Goal: Task Accomplishment & Management: Manage account settings

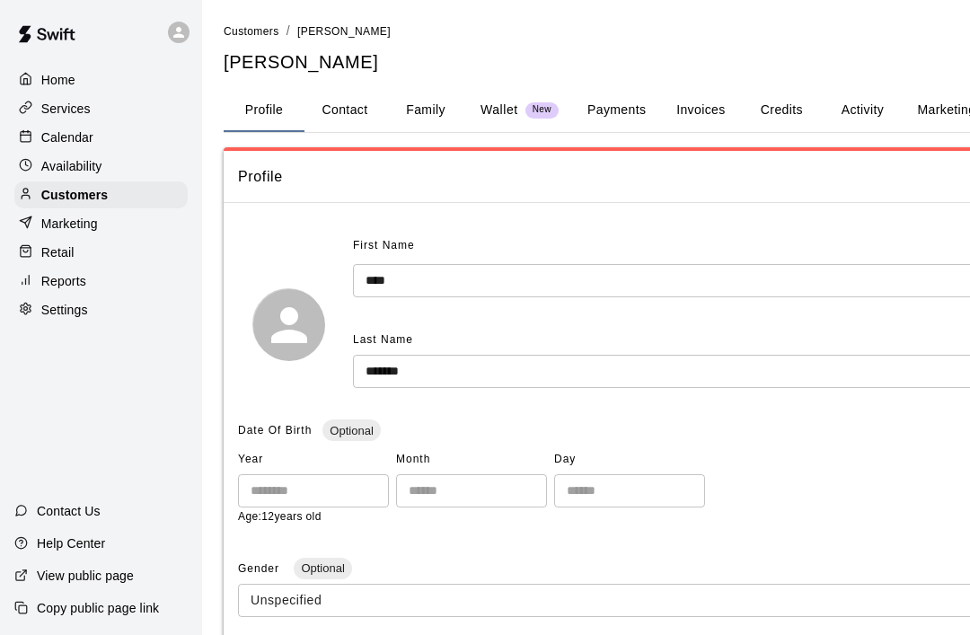
click at [93, 207] on div "Customers" at bounding box center [100, 194] width 173 height 27
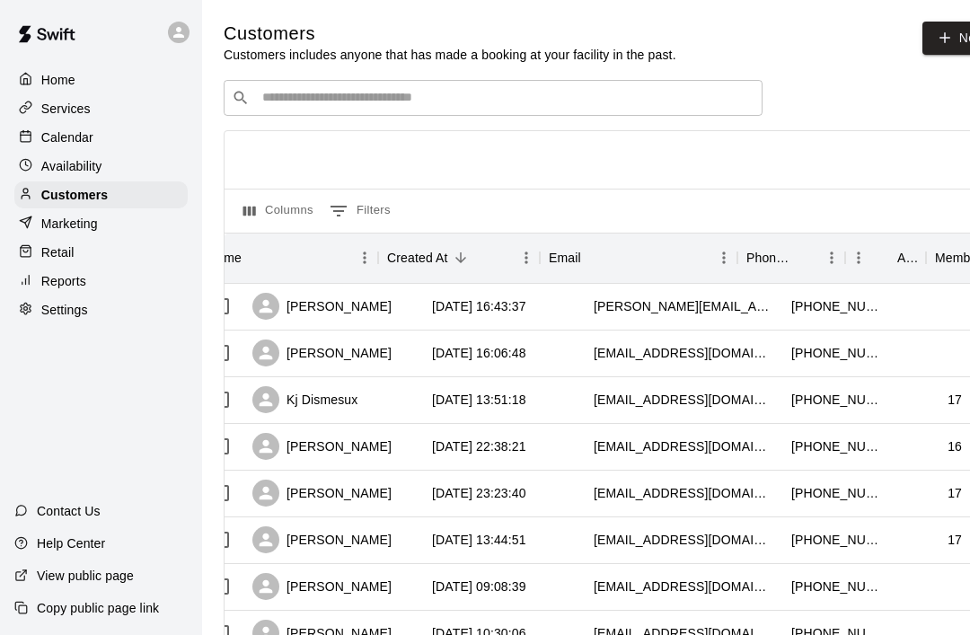
scroll to position [0, 23]
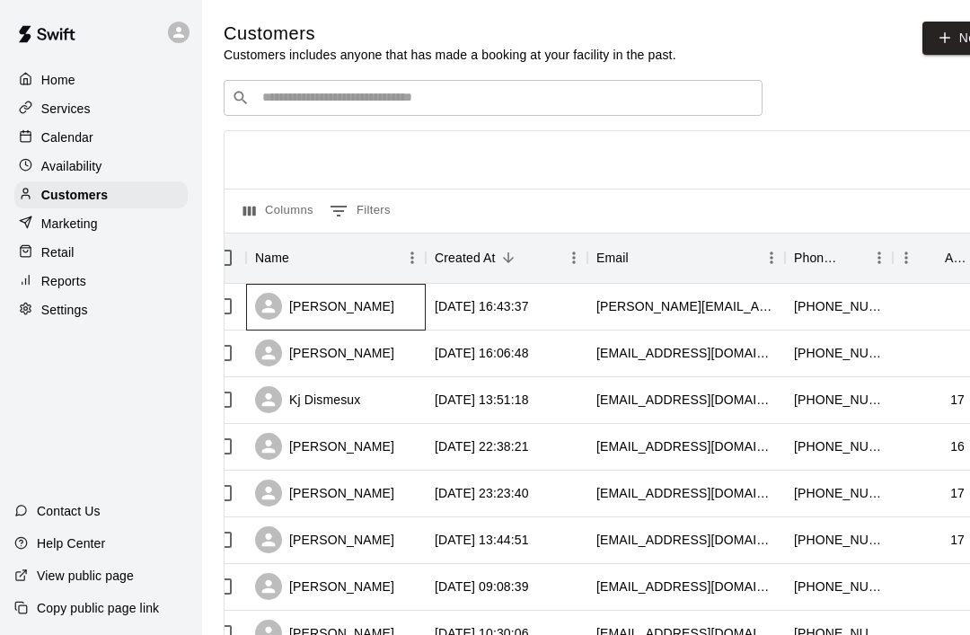
click at [374, 305] on div "[PERSON_NAME]" at bounding box center [324, 306] width 139 height 27
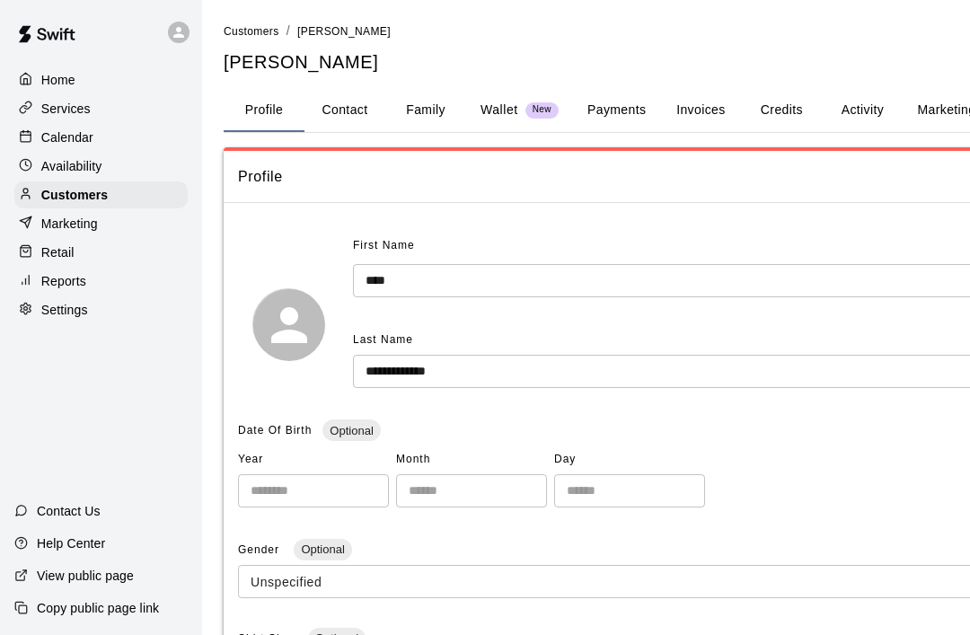
click at [417, 104] on button "Family" at bounding box center [425, 110] width 81 height 43
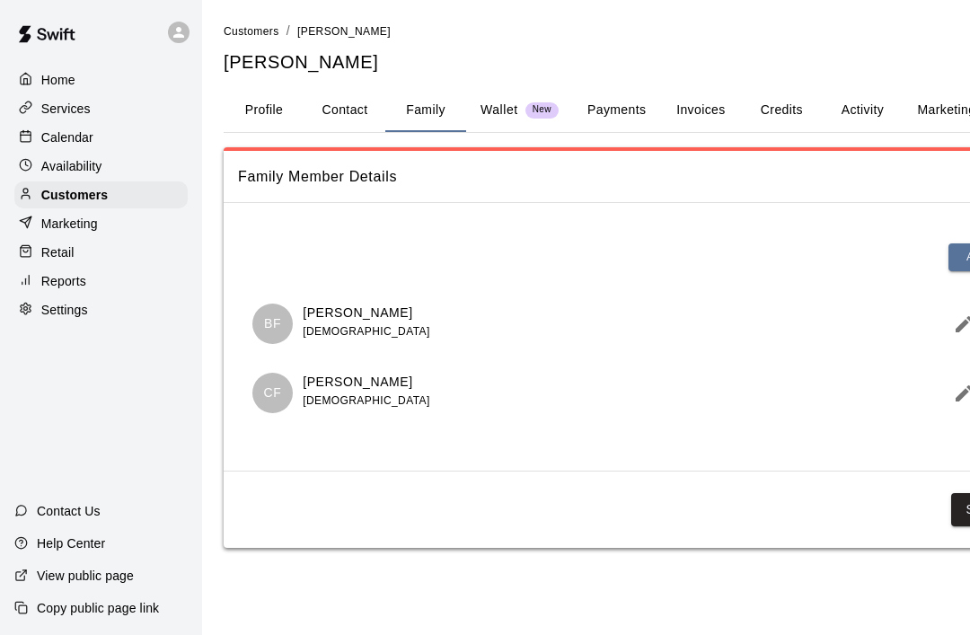
click at [641, 100] on button "Payments" at bounding box center [616, 110] width 87 height 43
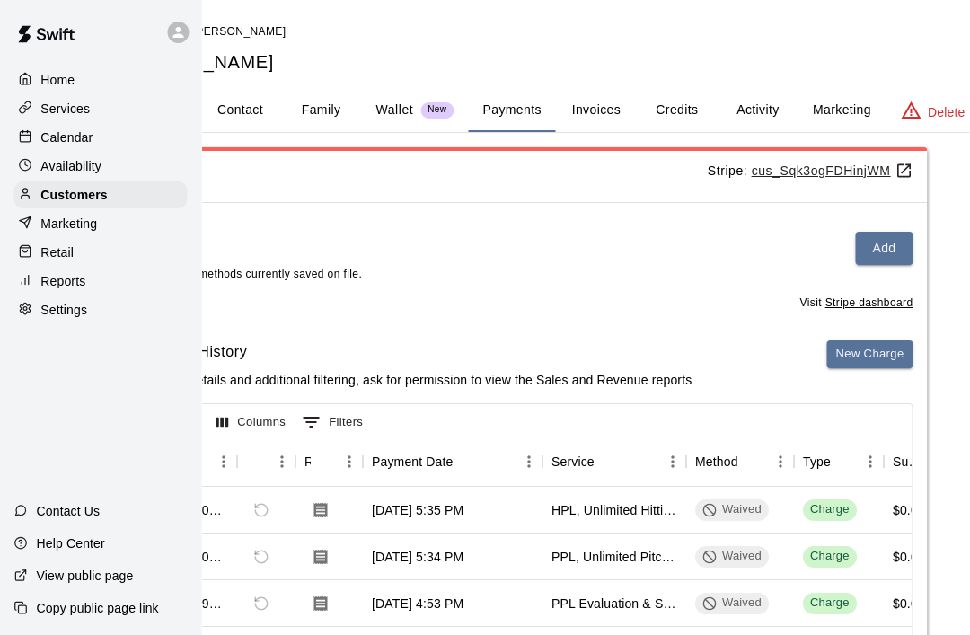
scroll to position [0, 136]
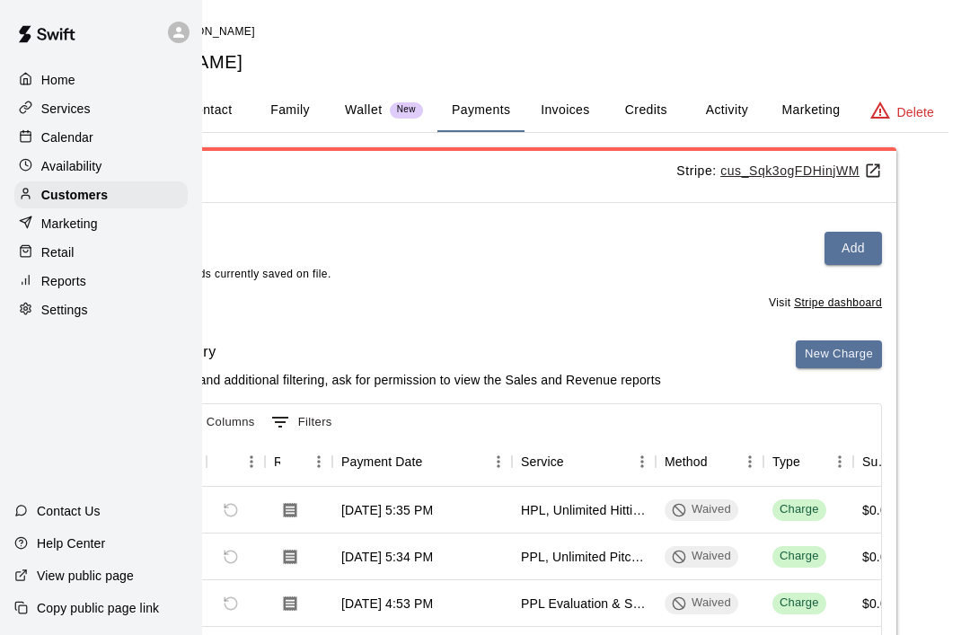
click at [731, 105] on button "Activity" at bounding box center [726, 110] width 81 height 43
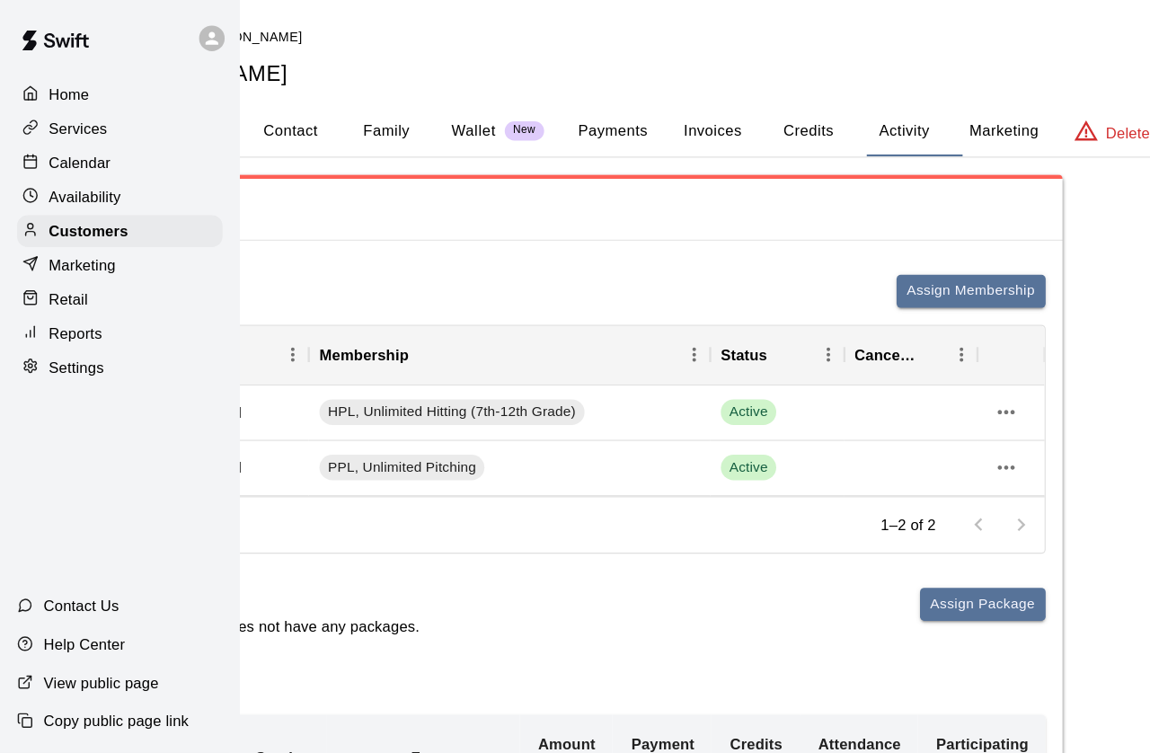
scroll to position [0, 0]
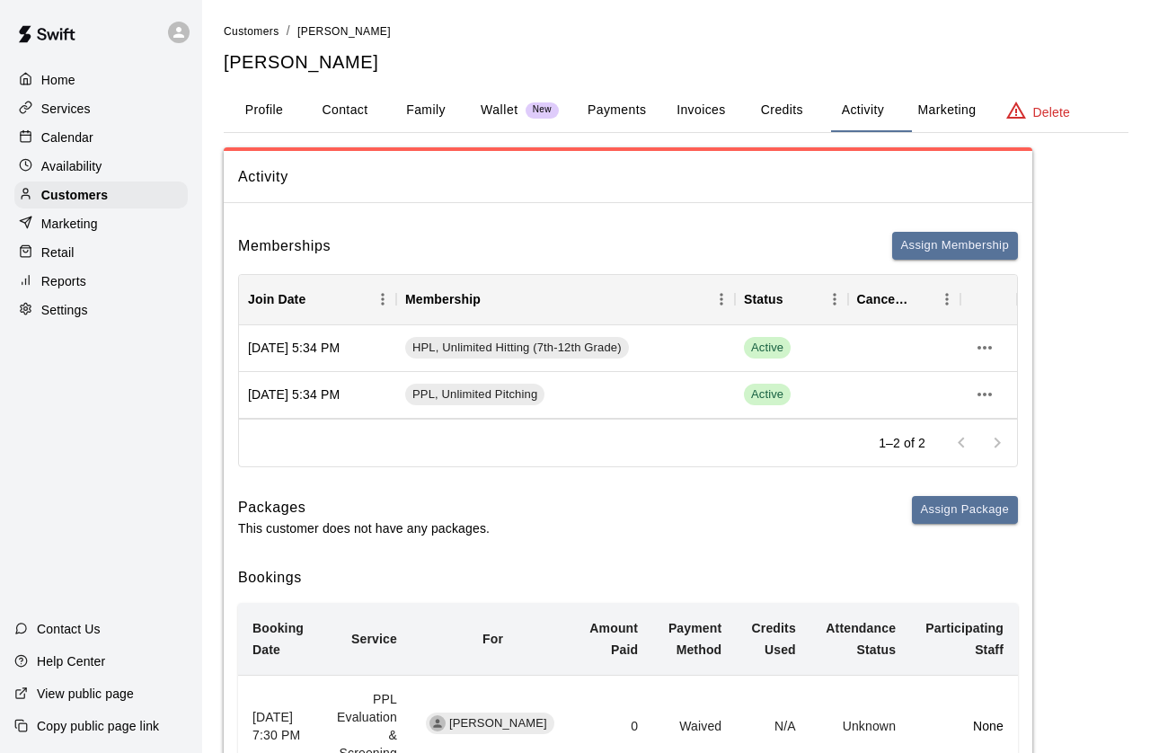
click at [65, 145] on p "Calendar" at bounding box center [67, 137] width 52 height 18
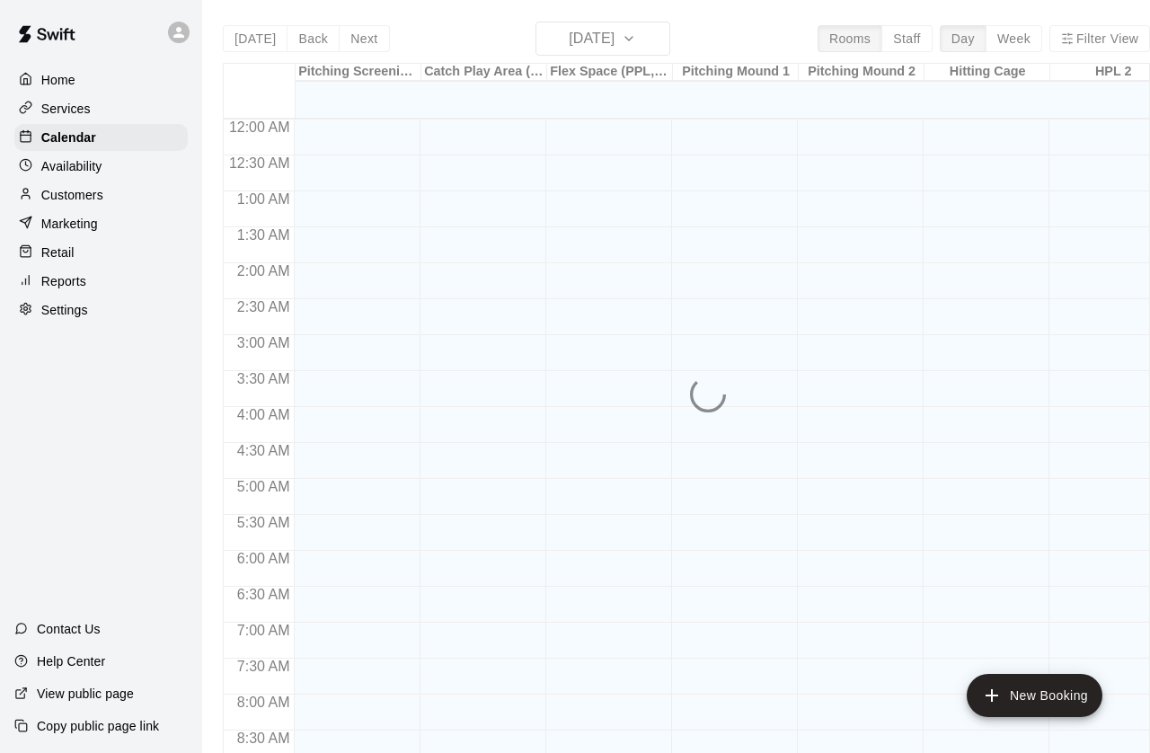
scroll to position [949, 0]
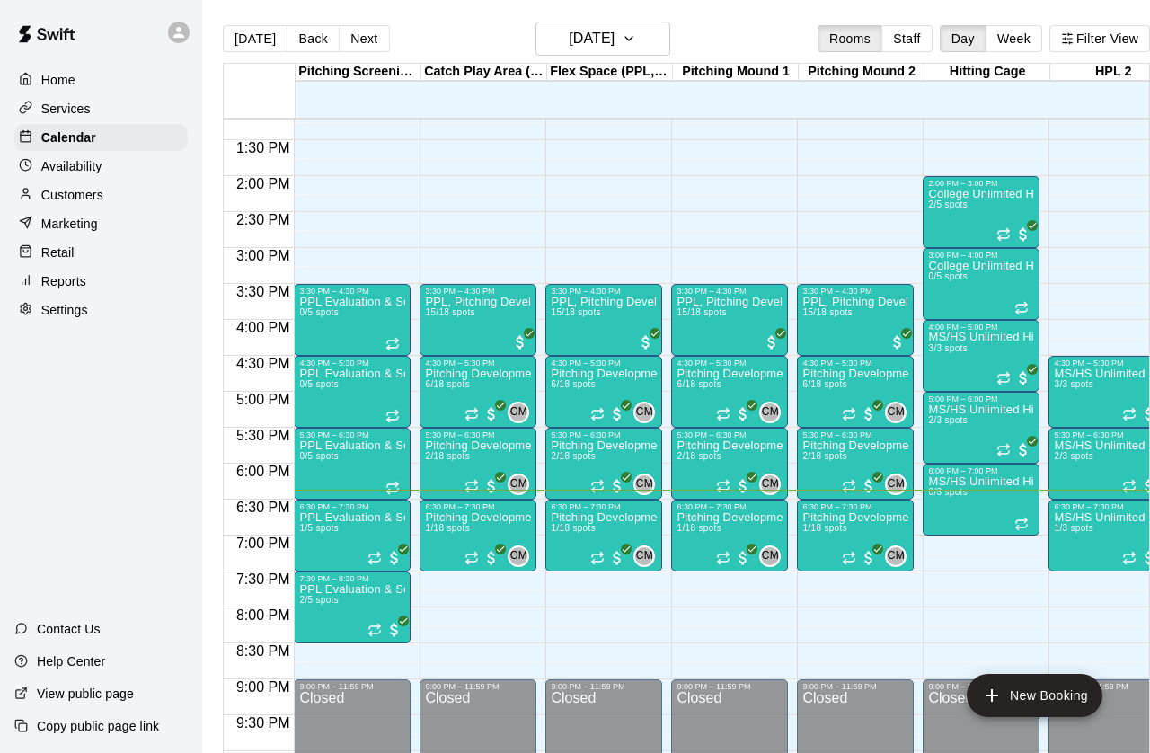
click at [365, 28] on button "Next" at bounding box center [364, 38] width 50 height 27
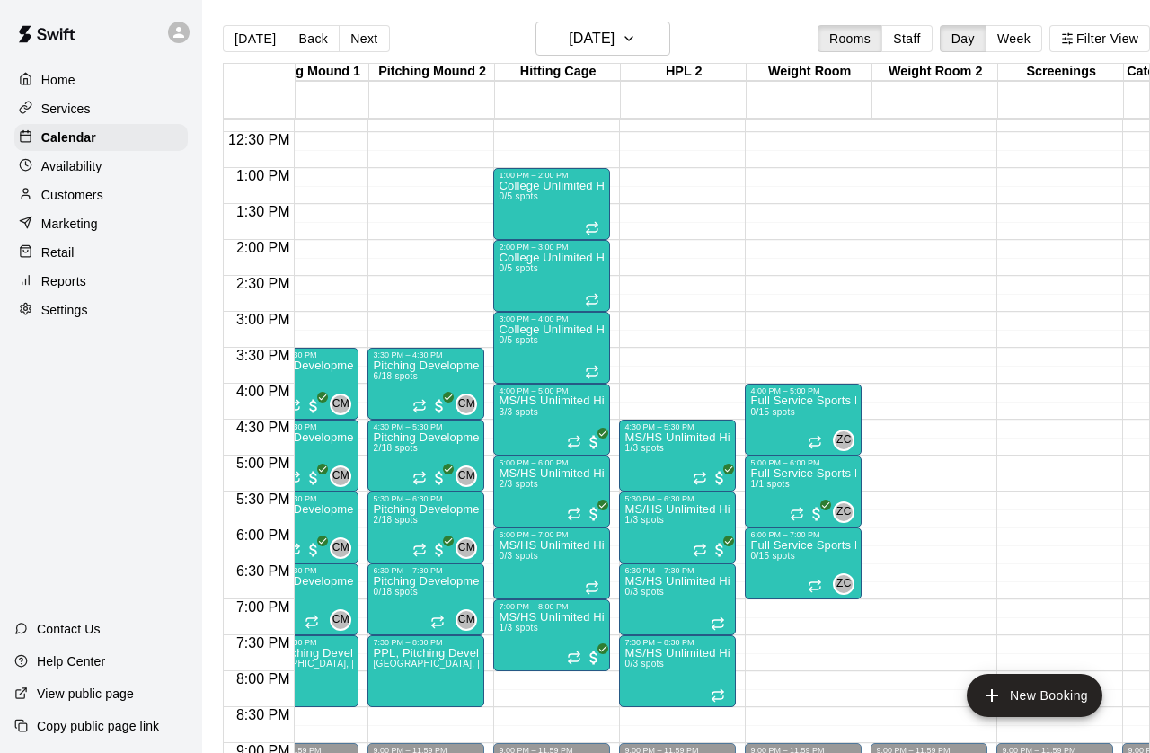
scroll to position [0, 433]
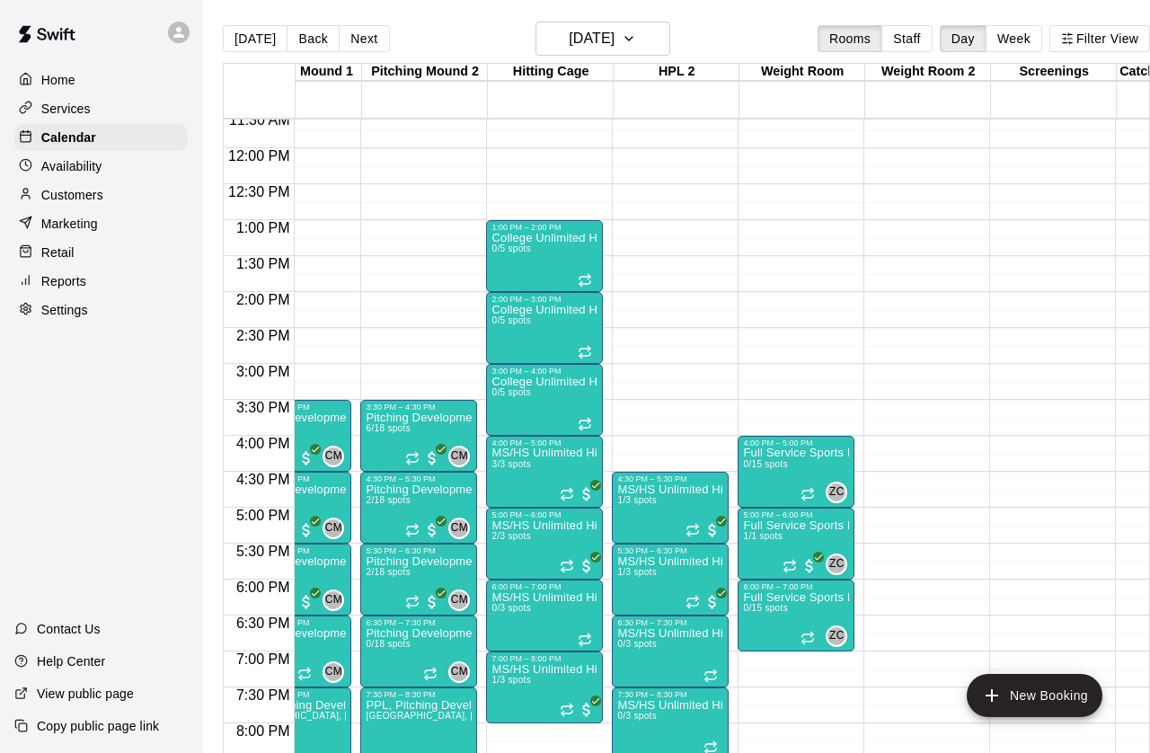
click at [584, 280] on icon "Recurring event" at bounding box center [584, 280] width 14 height 14
click at [603, 379] on icon "delete" at bounding box center [597, 377] width 22 height 22
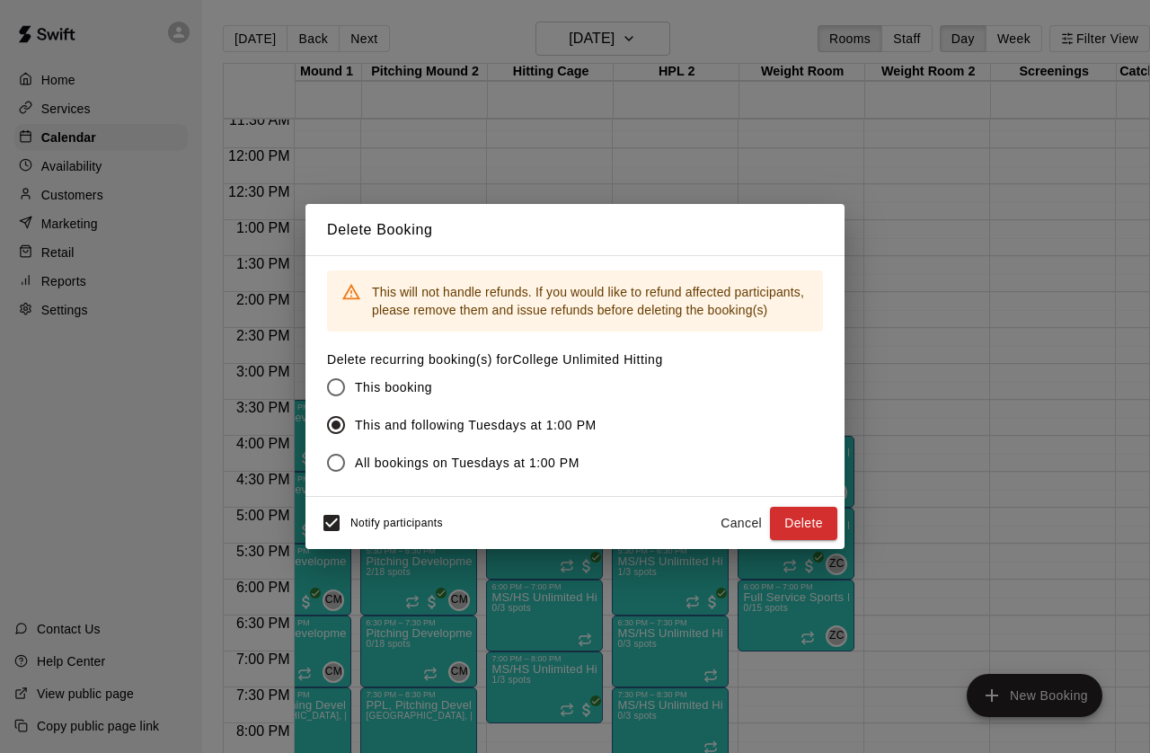
click at [809, 531] on button "Delete" at bounding box center [803, 523] width 67 height 33
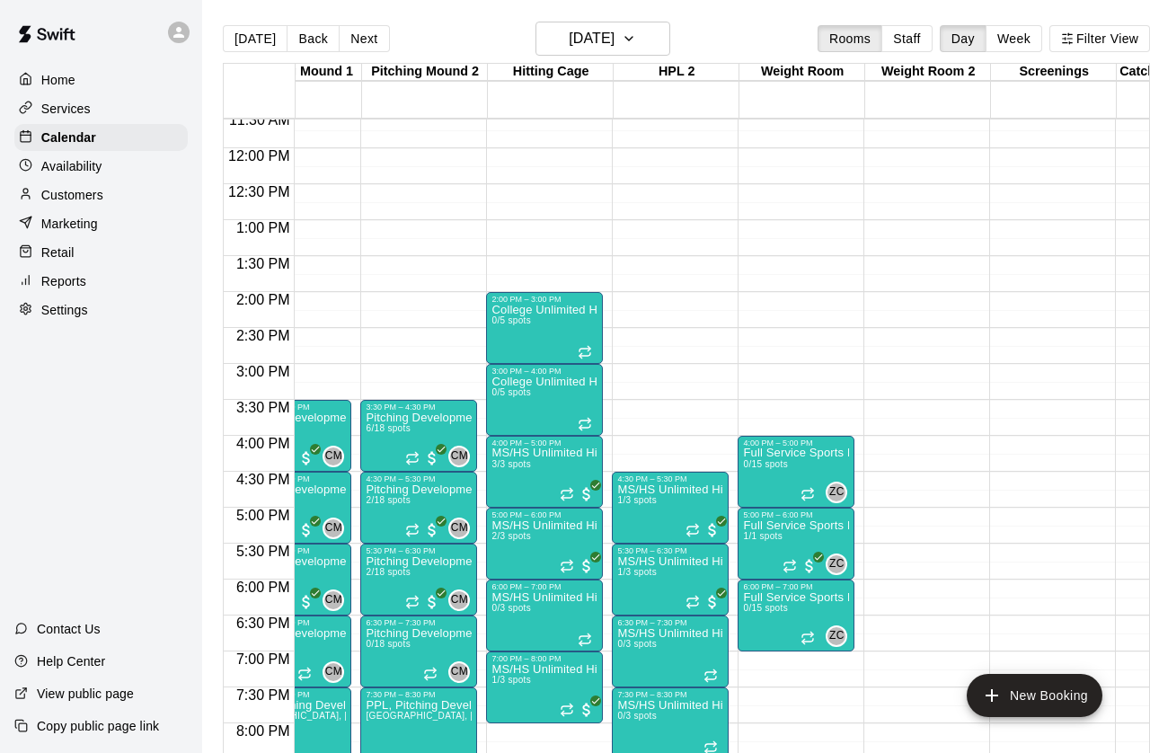
click at [592, 351] on icon "Recurring event" at bounding box center [584, 352] width 14 height 14
click at [597, 405] on img "edit" at bounding box center [596, 406] width 21 height 21
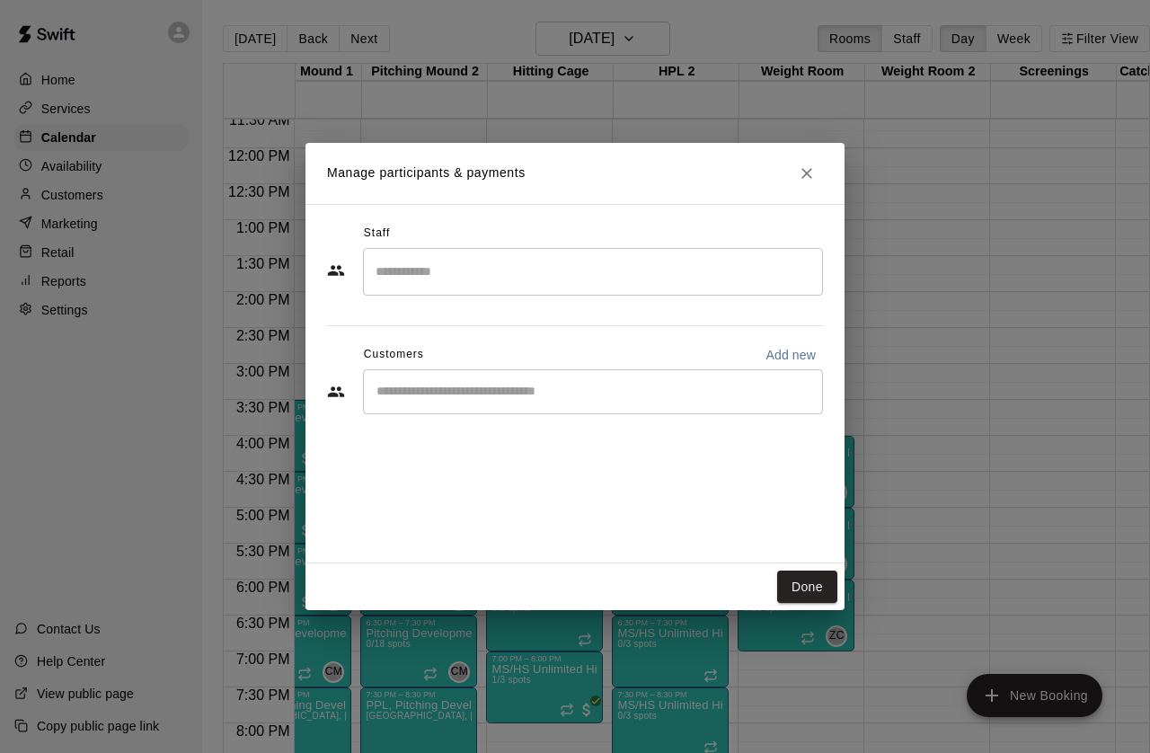
click at [815, 574] on button "Done" at bounding box center [807, 586] width 60 height 33
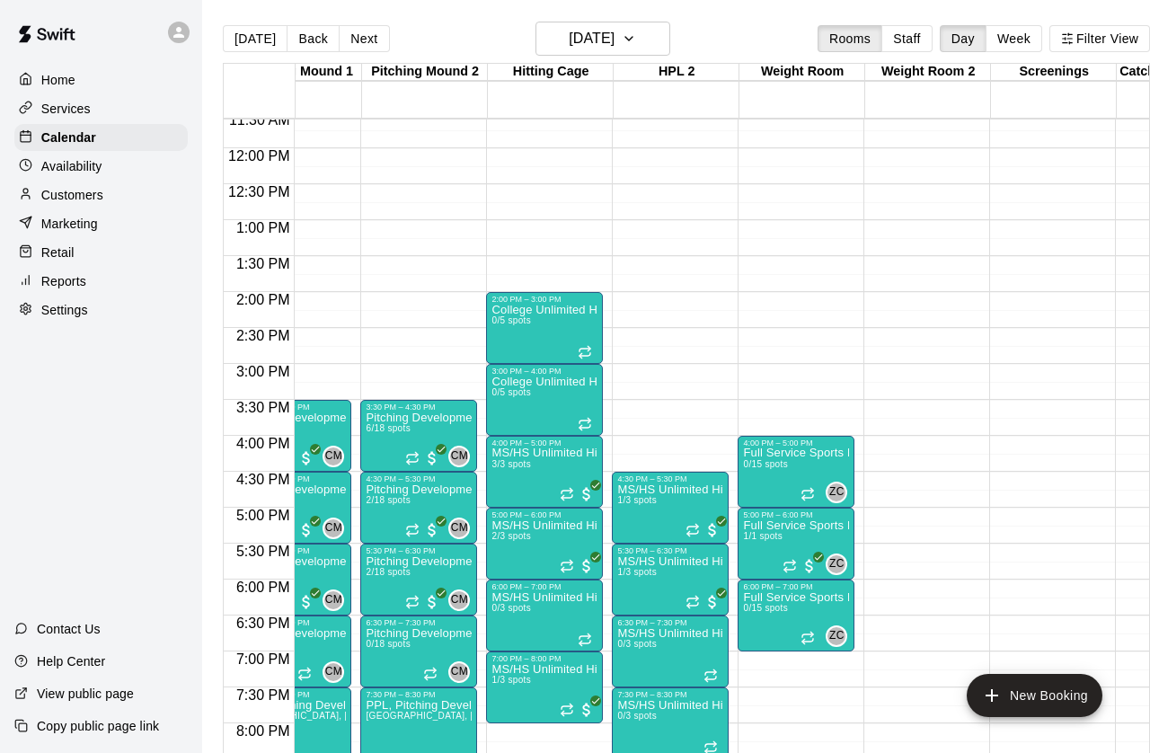
click at [587, 349] on icon "Recurring event" at bounding box center [584, 349] width 11 height 3
click at [603, 453] on icon "delete" at bounding box center [598, 453] width 13 height 16
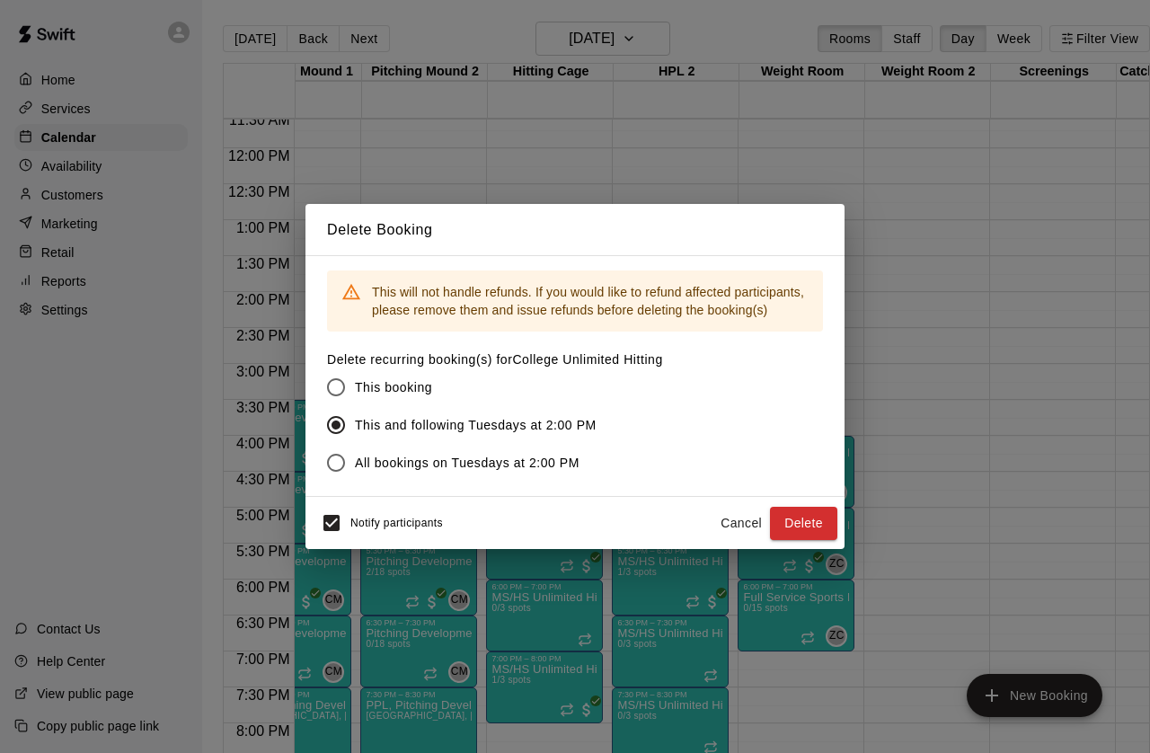
click at [798, 540] on button "Delete" at bounding box center [803, 523] width 67 height 33
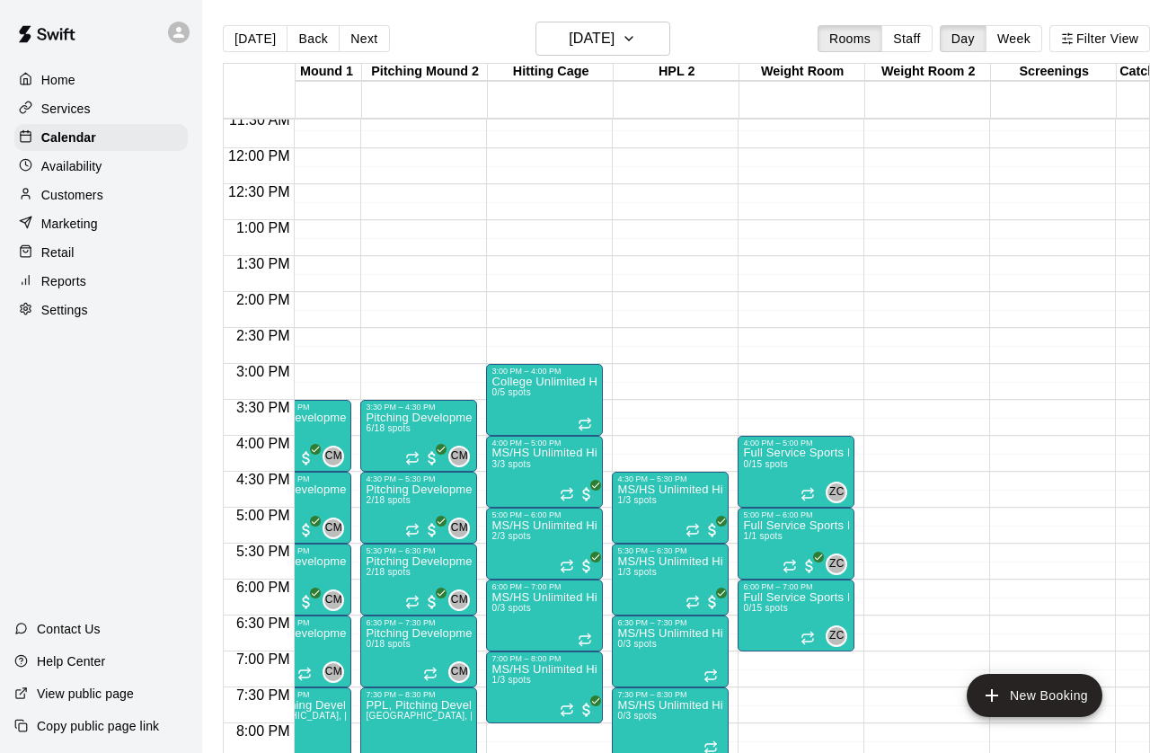
click at [370, 47] on button "Next" at bounding box center [364, 38] width 50 height 27
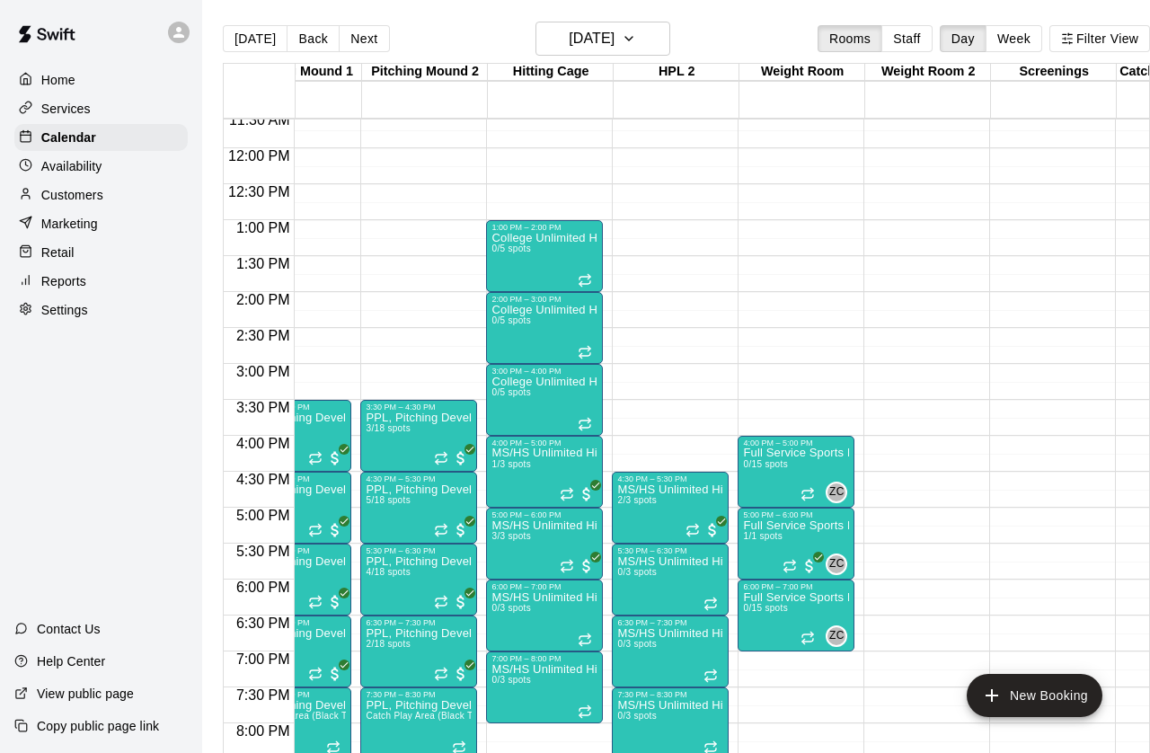
click at [590, 273] on icon "Recurring event" at bounding box center [584, 280] width 14 height 14
click at [601, 373] on icon "delete" at bounding box center [596, 377] width 13 height 16
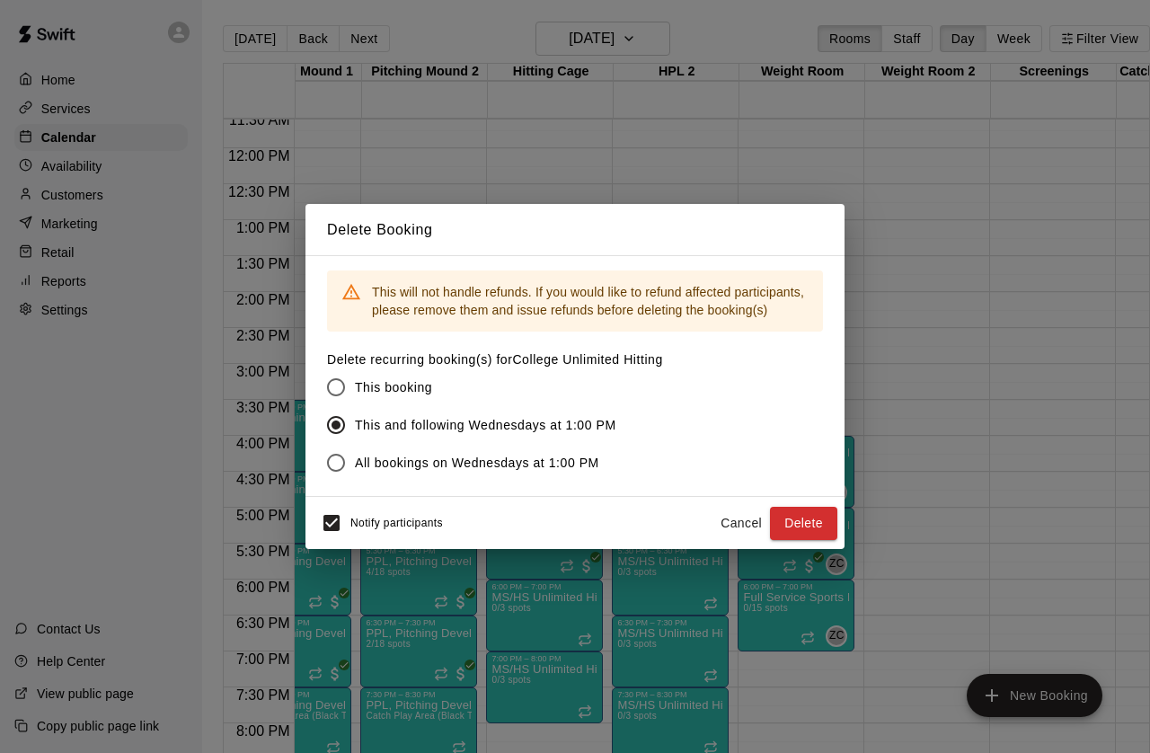
click at [811, 540] on button "Delete" at bounding box center [803, 523] width 67 height 33
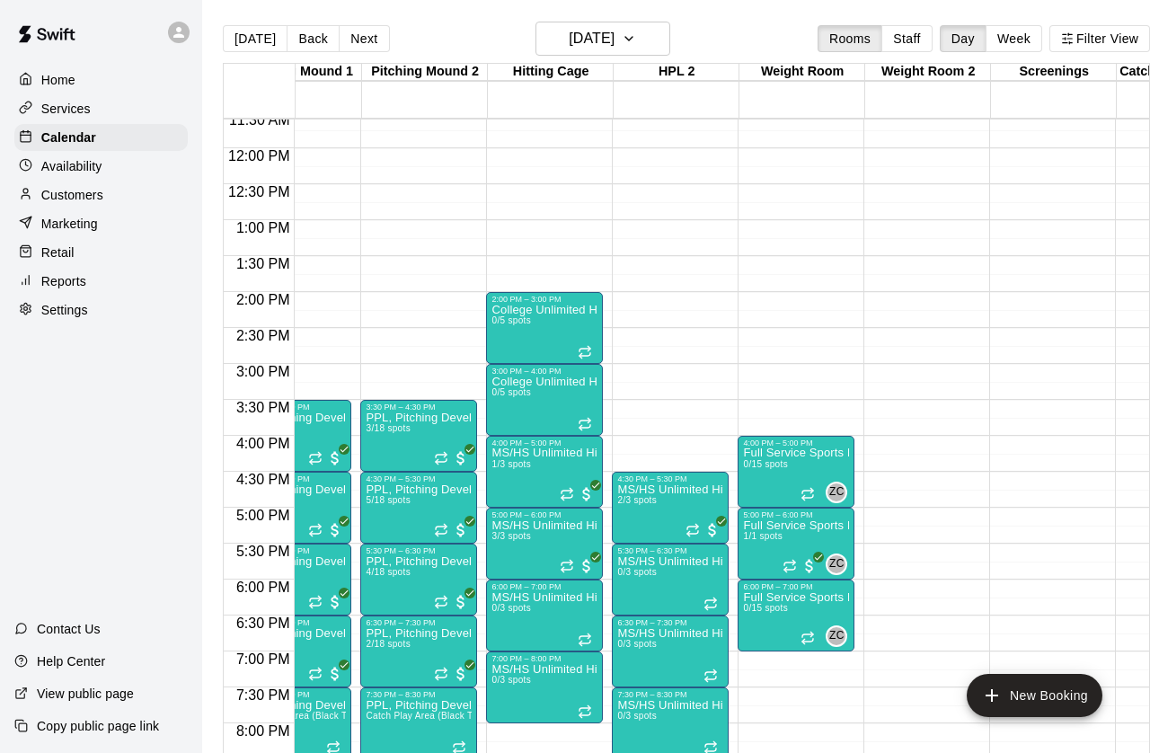
click at [586, 352] on icon "Recurring event" at bounding box center [584, 352] width 14 height 14
click at [594, 459] on icon "delete" at bounding box center [597, 449] width 22 height 22
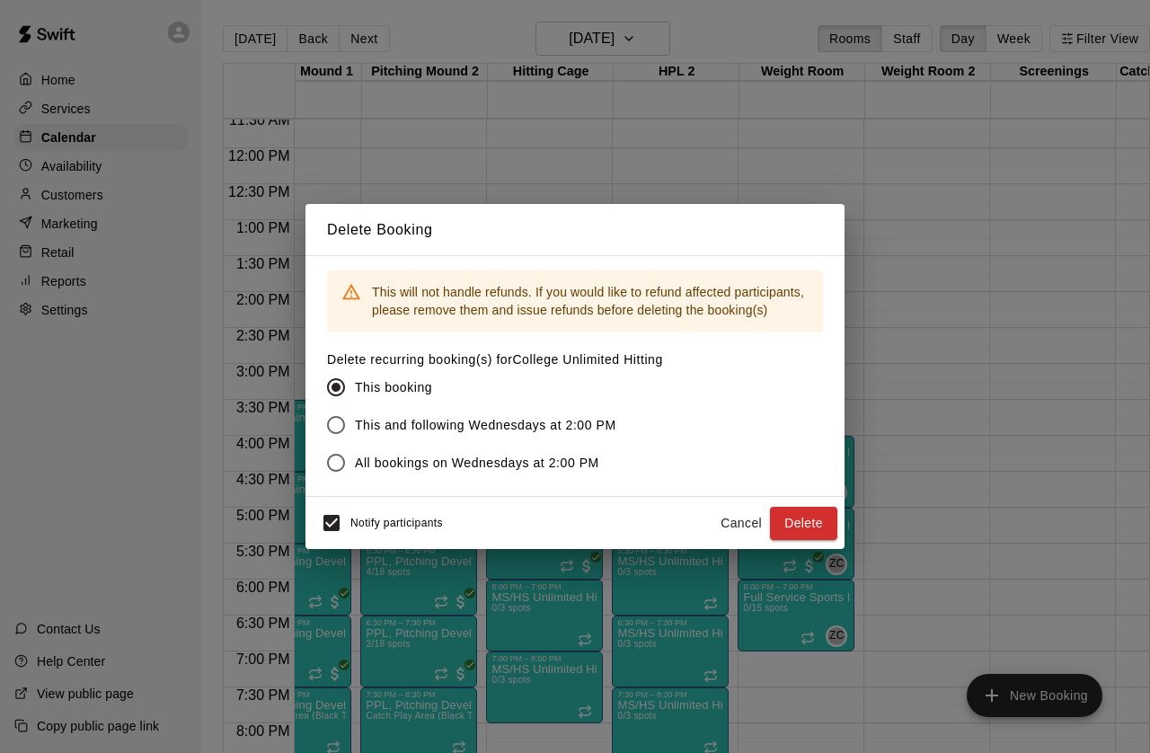
click at [817, 540] on button "Delete" at bounding box center [803, 523] width 67 height 33
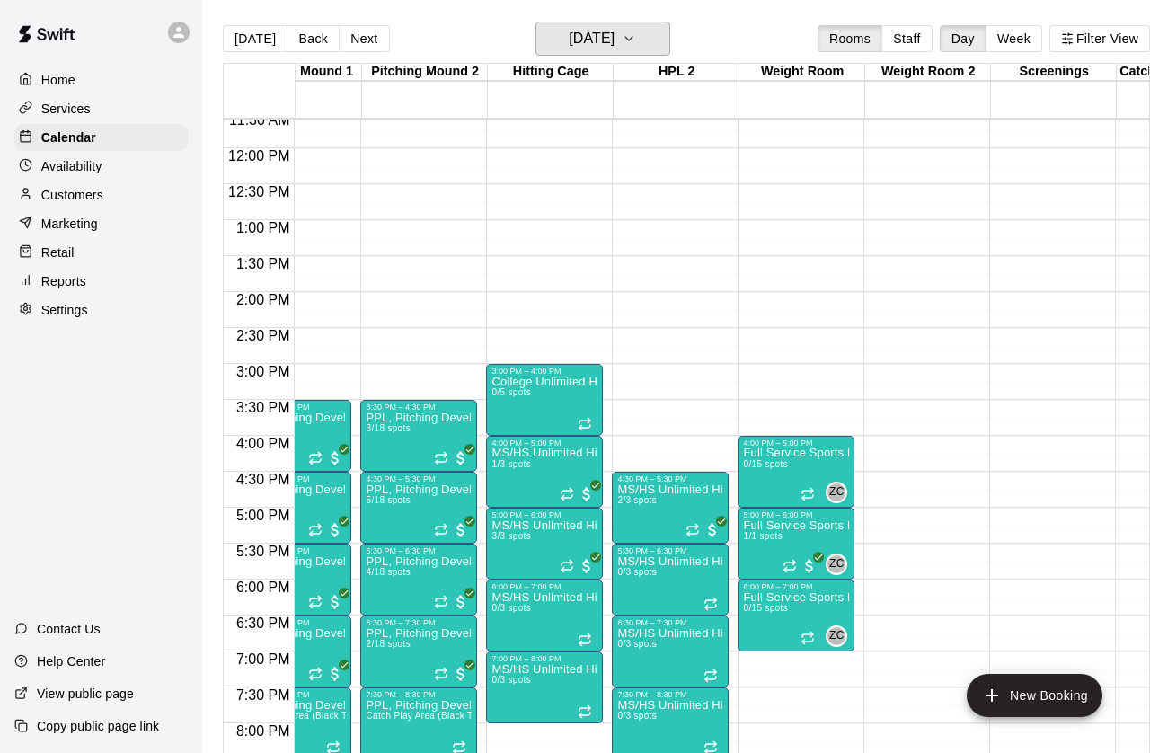
click at [636, 36] on icon "button" at bounding box center [628, 39] width 14 height 22
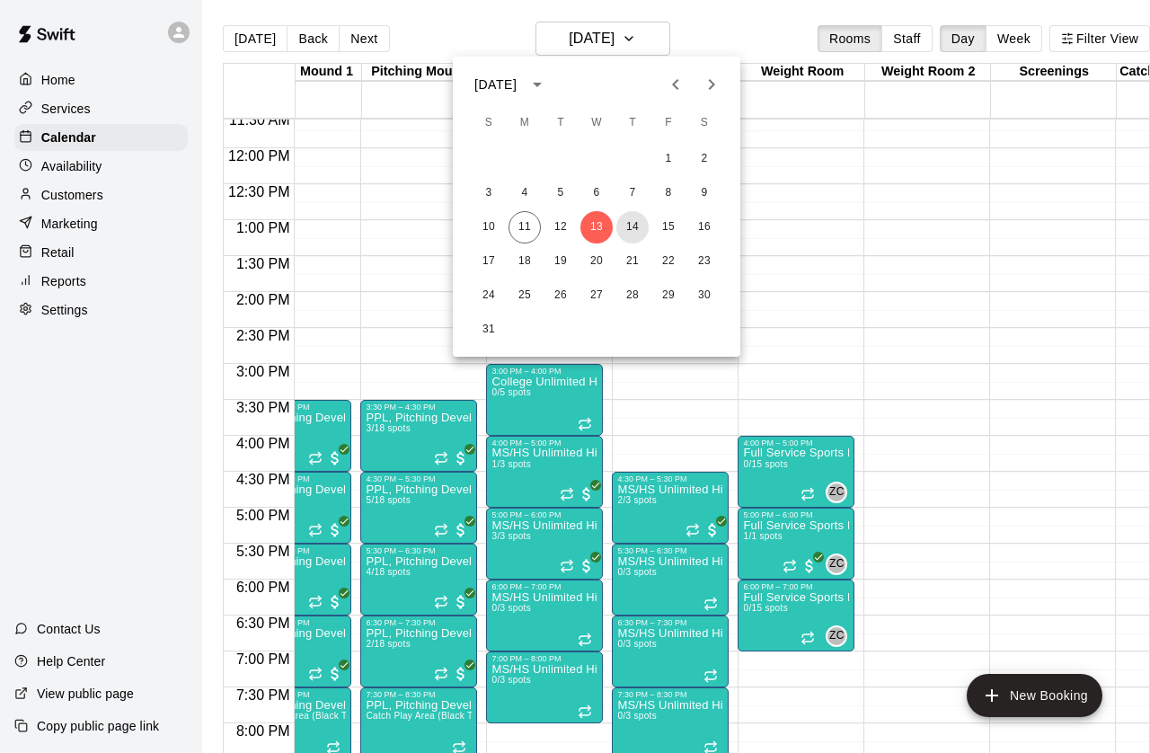
click at [643, 231] on button "14" at bounding box center [632, 227] width 32 height 32
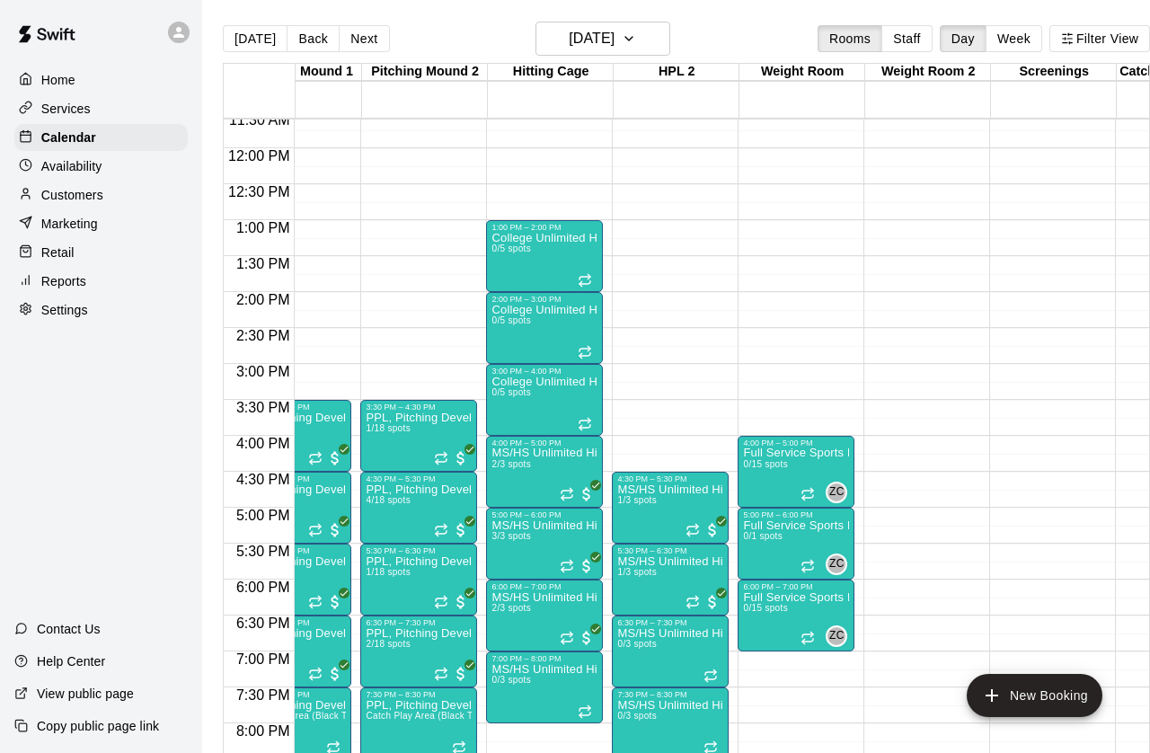
click at [594, 344] on div at bounding box center [586, 350] width 18 height 18
click at [608, 445] on button "delete" at bounding box center [596, 445] width 36 height 36
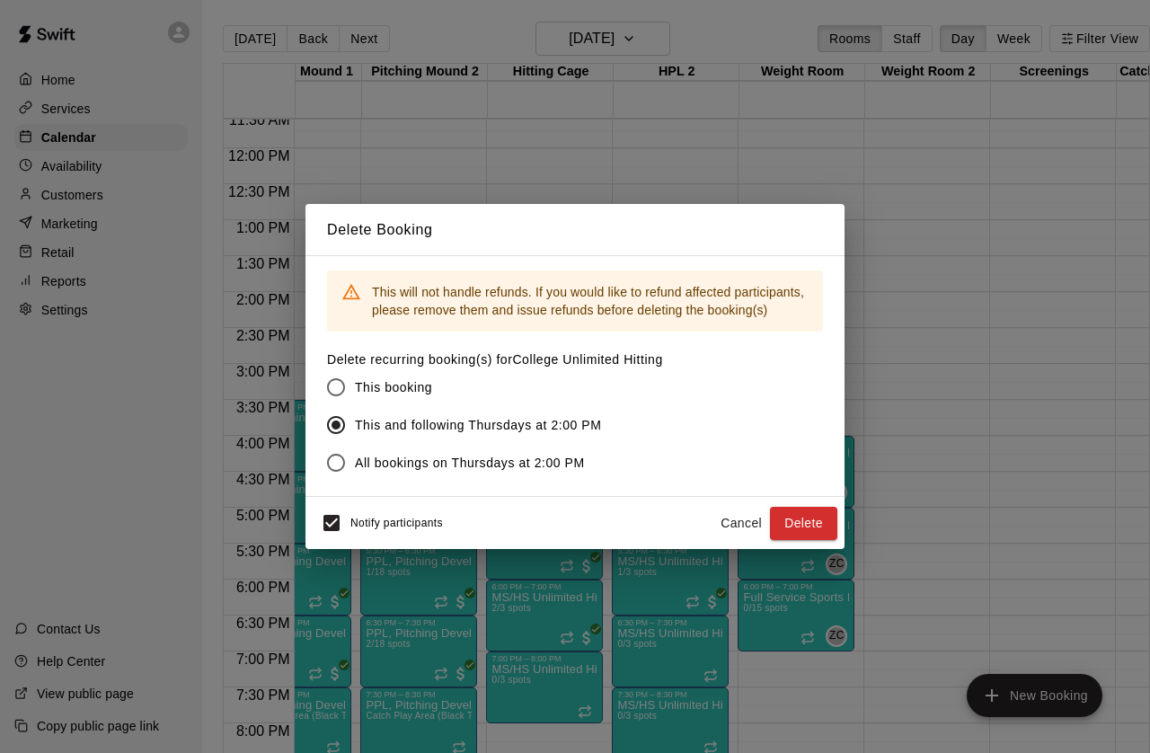
click at [826, 540] on button "Delete" at bounding box center [803, 523] width 67 height 33
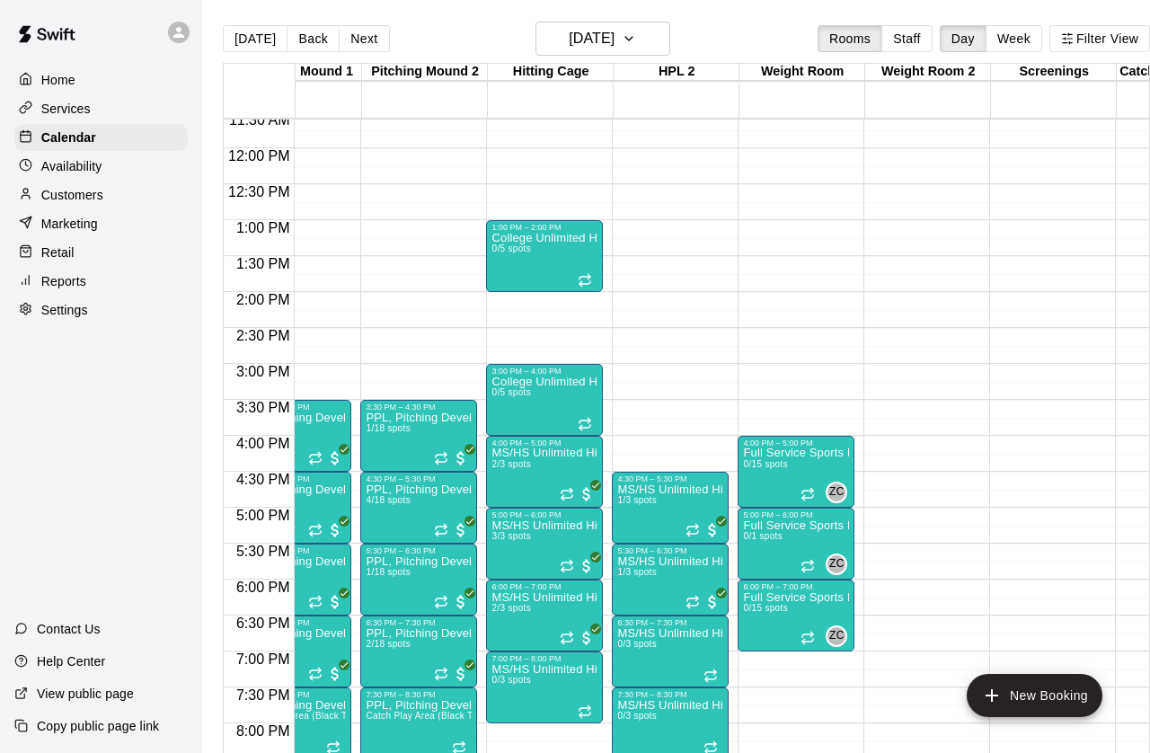
click at [582, 280] on icon "Recurring event" at bounding box center [584, 280] width 14 height 14
click at [600, 374] on icon "delete" at bounding box center [596, 377] width 13 height 16
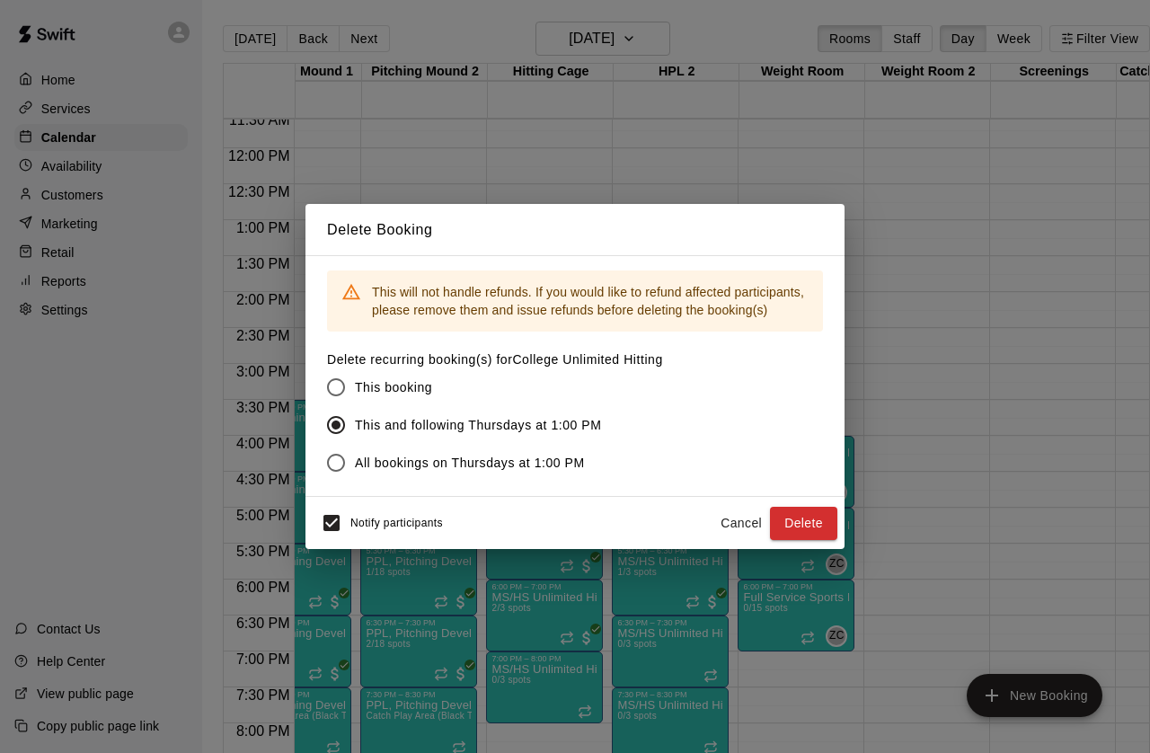
click at [799, 536] on button "Delete" at bounding box center [803, 523] width 67 height 33
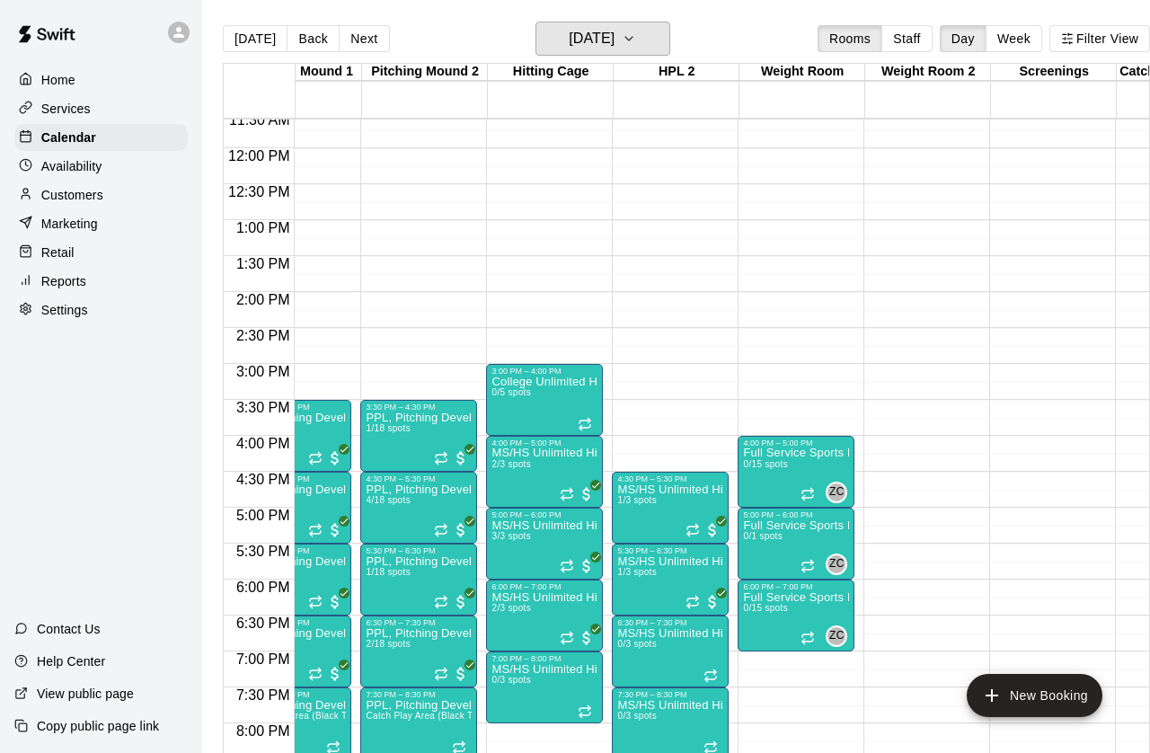
click at [636, 47] on icon "button" at bounding box center [628, 39] width 14 height 22
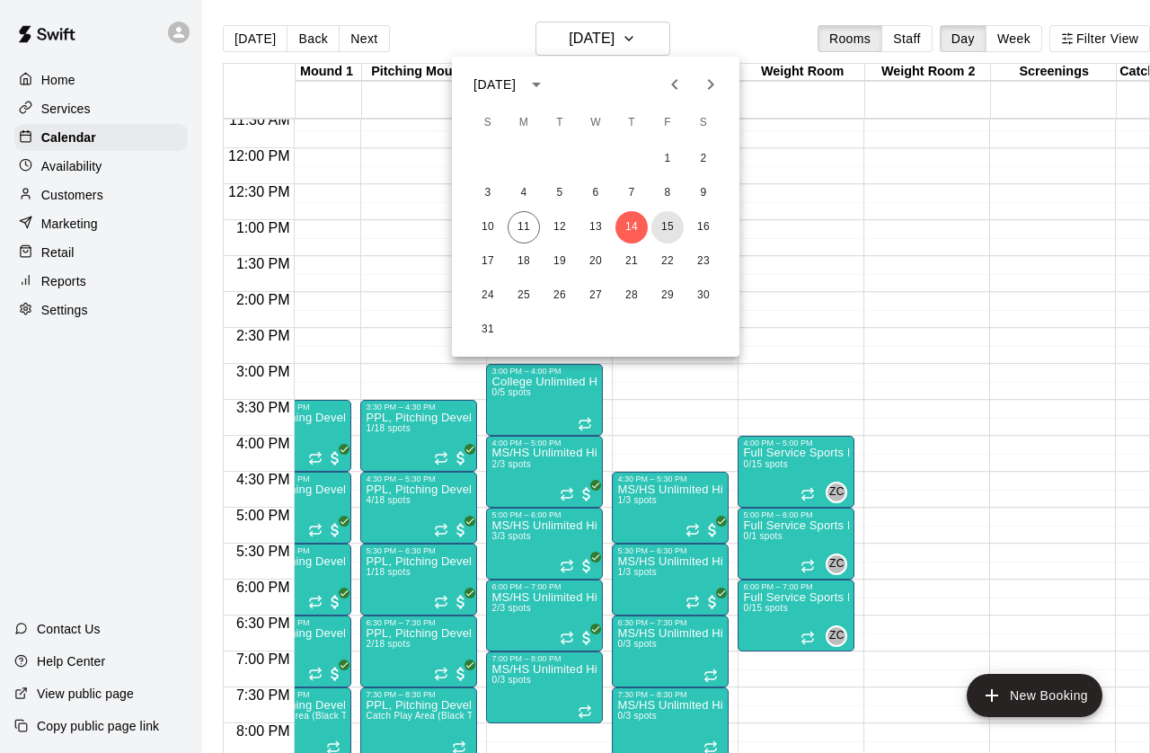
click at [679, 227] on button "15" at bounding box center [667, 227] width 32 height 32
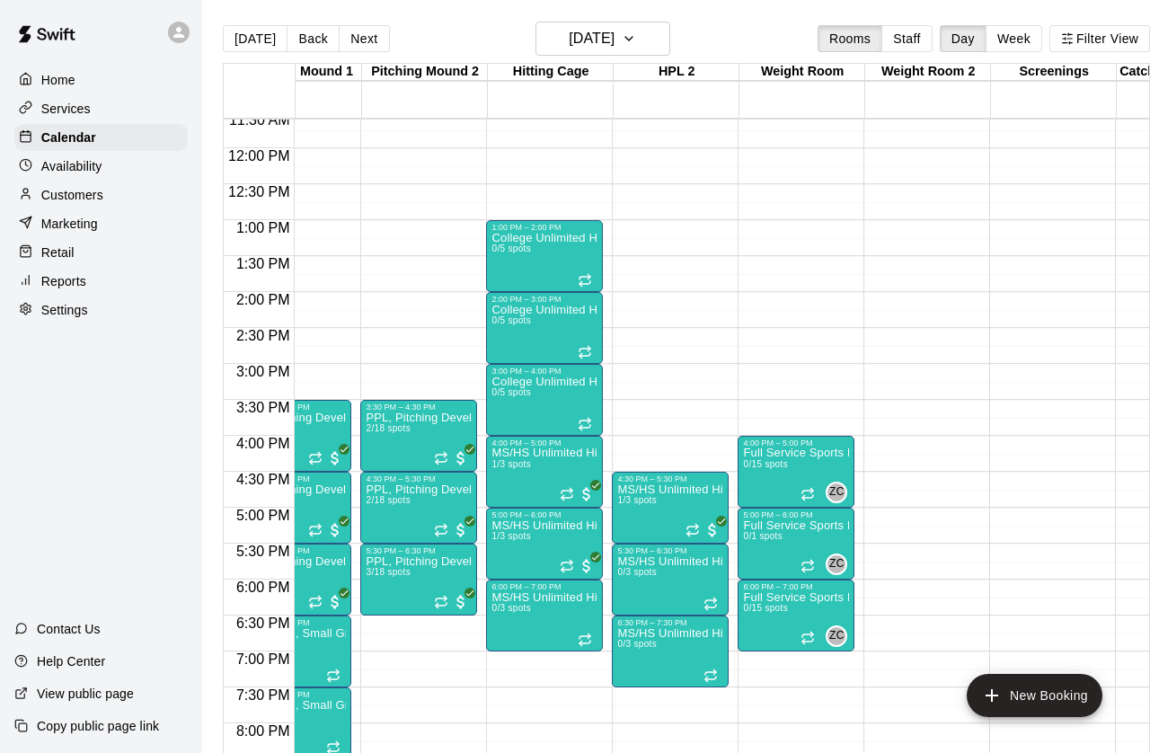
click at [592, 272] on div at bounding box center [586, 278] width 18 height 18
click at [602, 378] on icon "delete" at bounding box center [596, 374] width 13 height 16
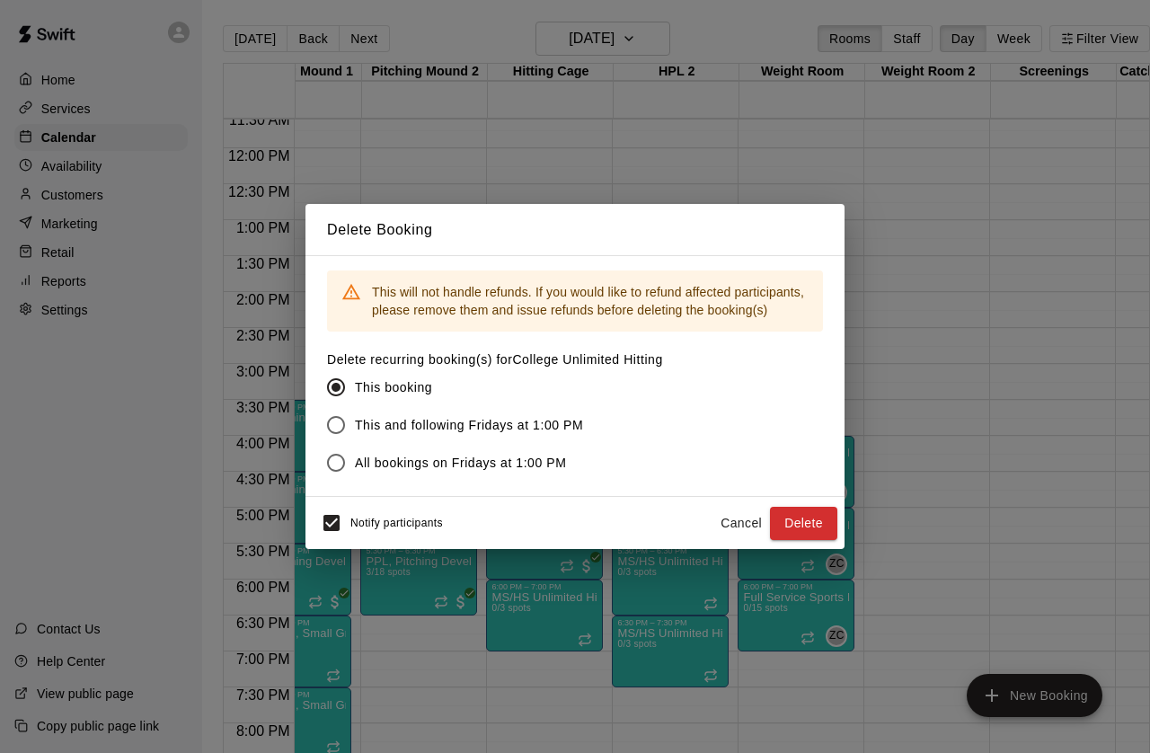
click at [539, 444] on label "This and following Fridays at 1:00 PM" at bounding box center [482, 425] width 331 height 38
click at [820, 519] on button "Delete" at bounding box center [803, 523] width 67 height 33
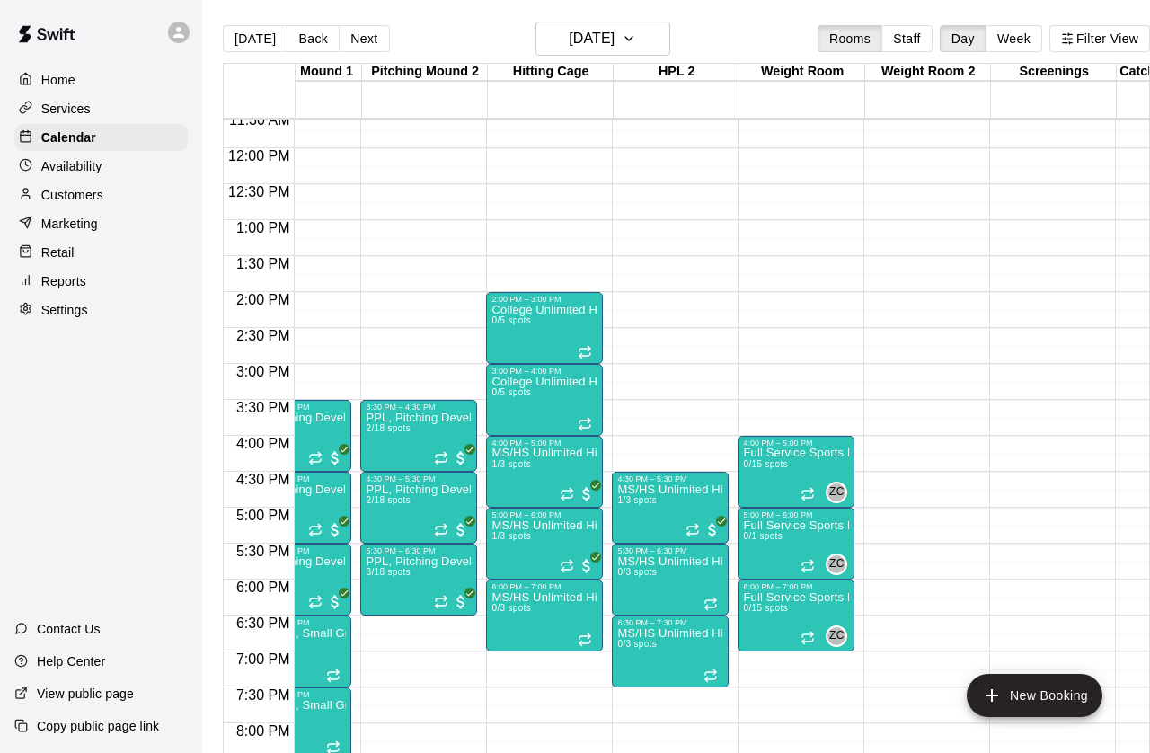
click at [592, 355] on icon "Recurring event" at bounding box center [584, 352] width 14 height 14
click at [596, 413] on img "edit" at bounding box center [596, 406] width 21 height 21
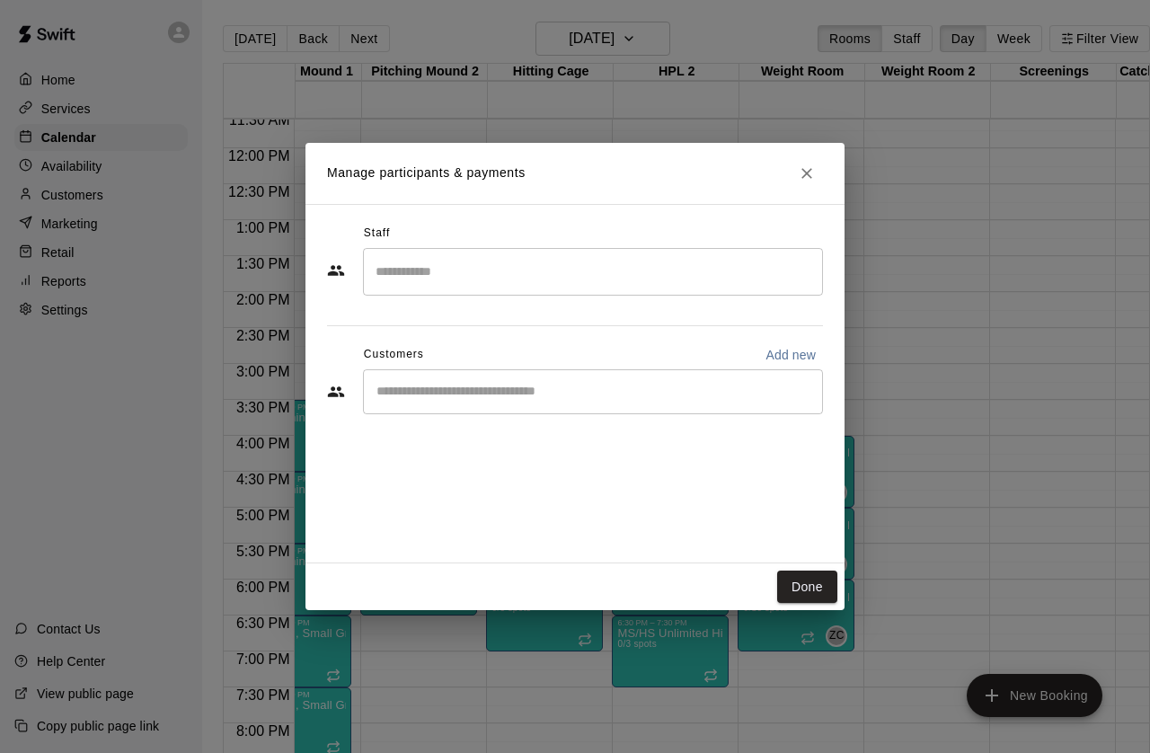
click at [813, 170] on icon "Close" at bounding box center [806, 173] width 18 height 18
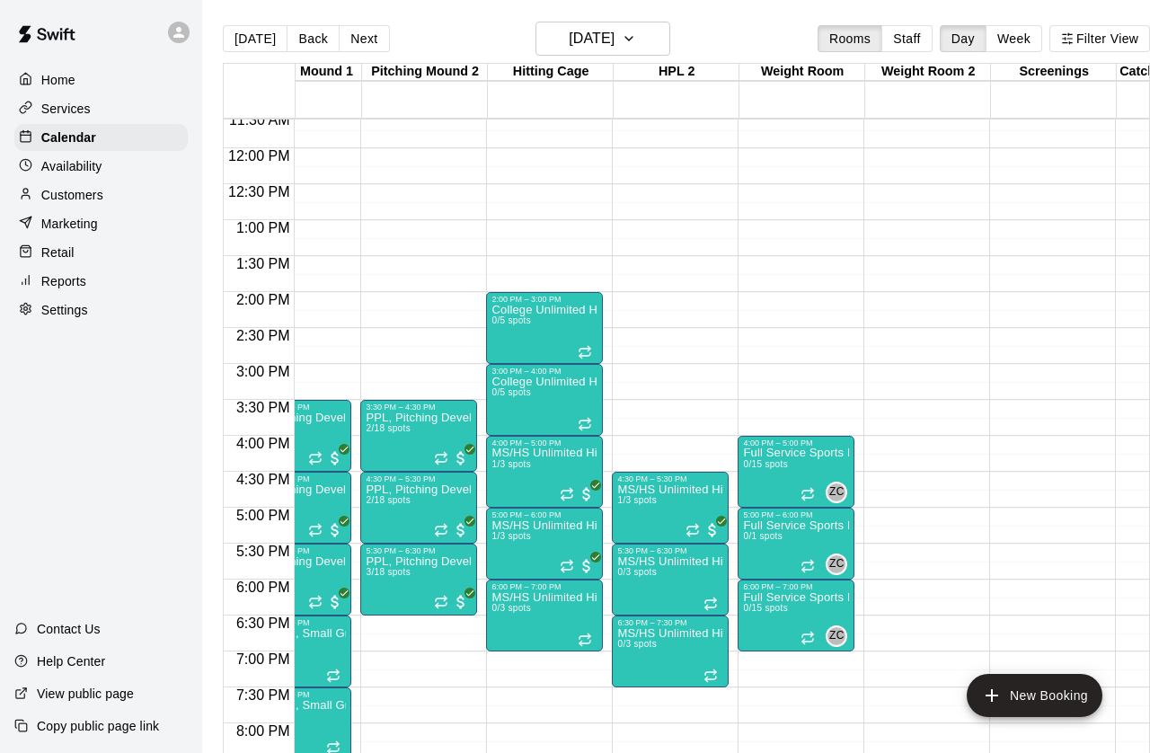
click at [594, 344] on div at bounding box center [586, 350] width 18 height 18
click at [599, 452] on icon "delete" at bounding box center [596, 445] width 13 height 16
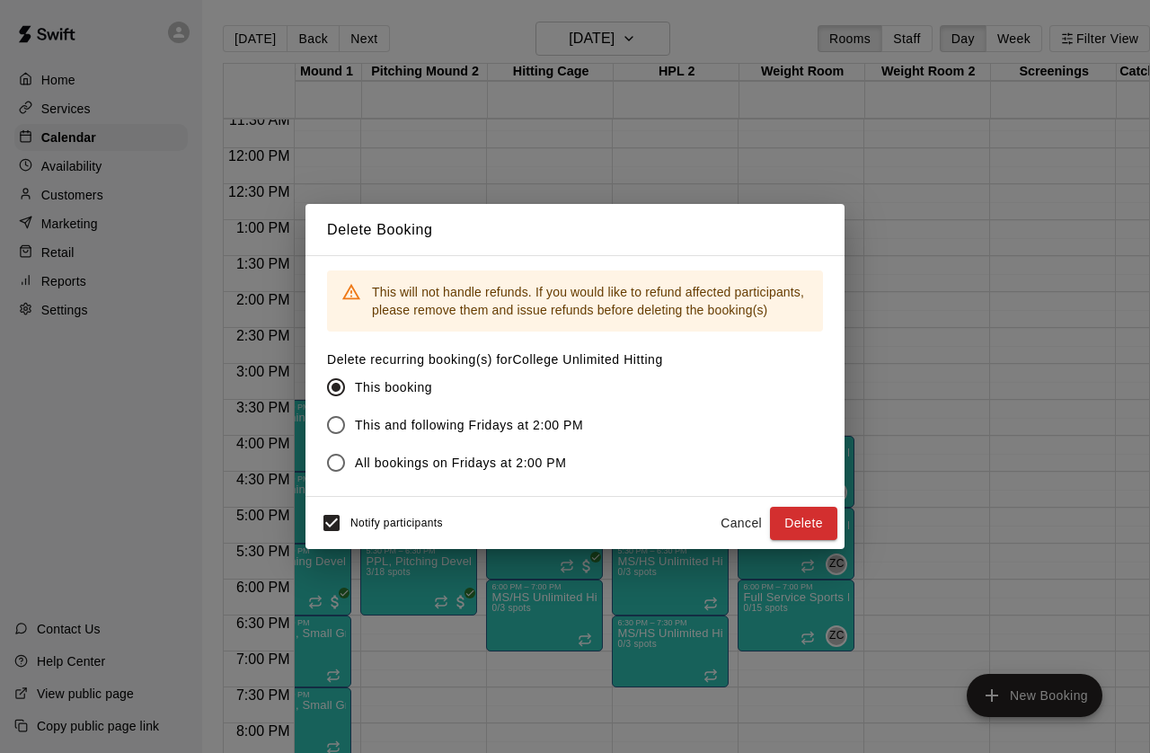
click at [663, 446] on div "This booking This and following Fridays at 2:00 PM All bookings on Fridays at 2…" at bounding box center [495, 424] width 336 height 113
click at [576, 435] on span "This and following Fridays at 2:00 PM" at bounding box center [469, 425] width 228 height 19
click at [800, 522] on button "Delete" at bounding box center [803, 523] width 67 height 33
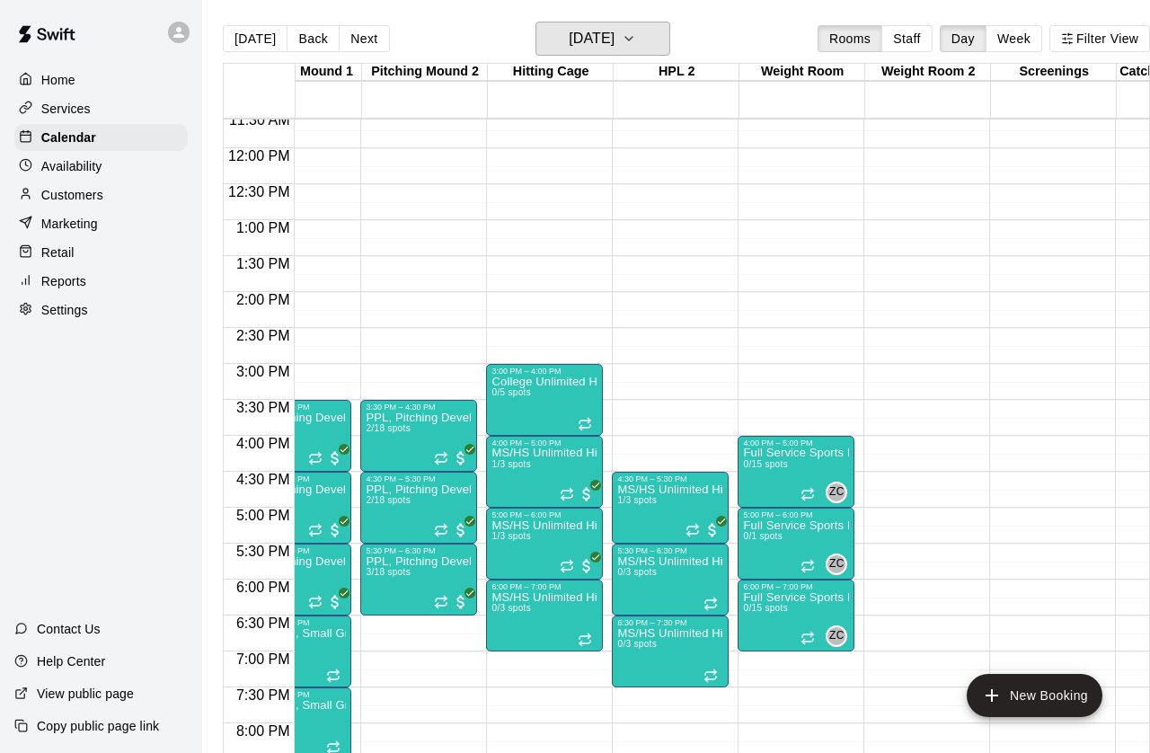
click at [636, 40] on icon "button" at bounding box center [628, 39] width 14 height 22
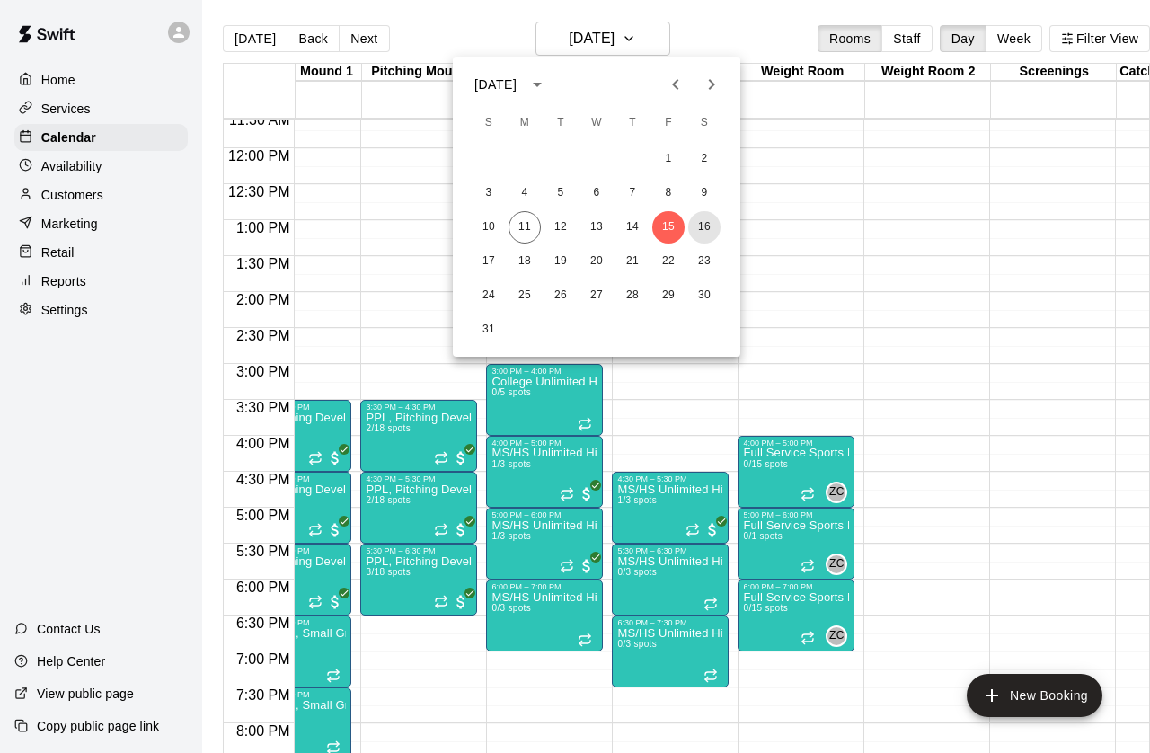
click at [714, 226] on button "16" at bounding box center [704, 227] width 32 height 32
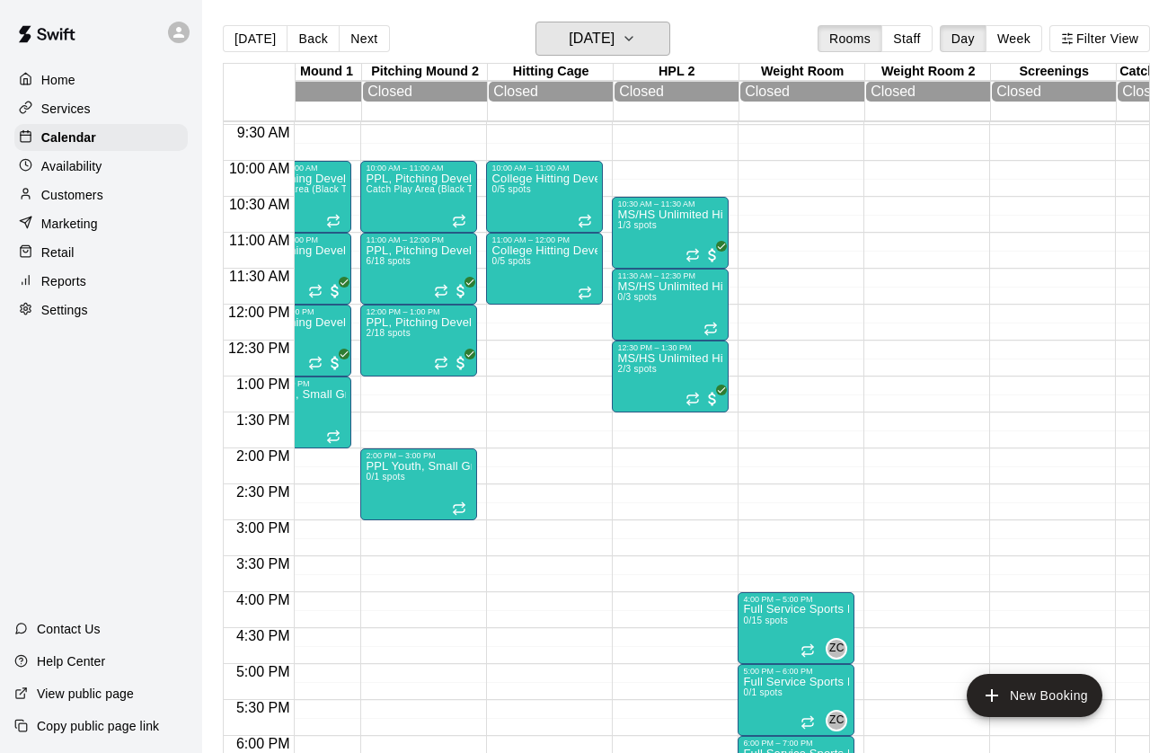
scroll to position [0, 436]
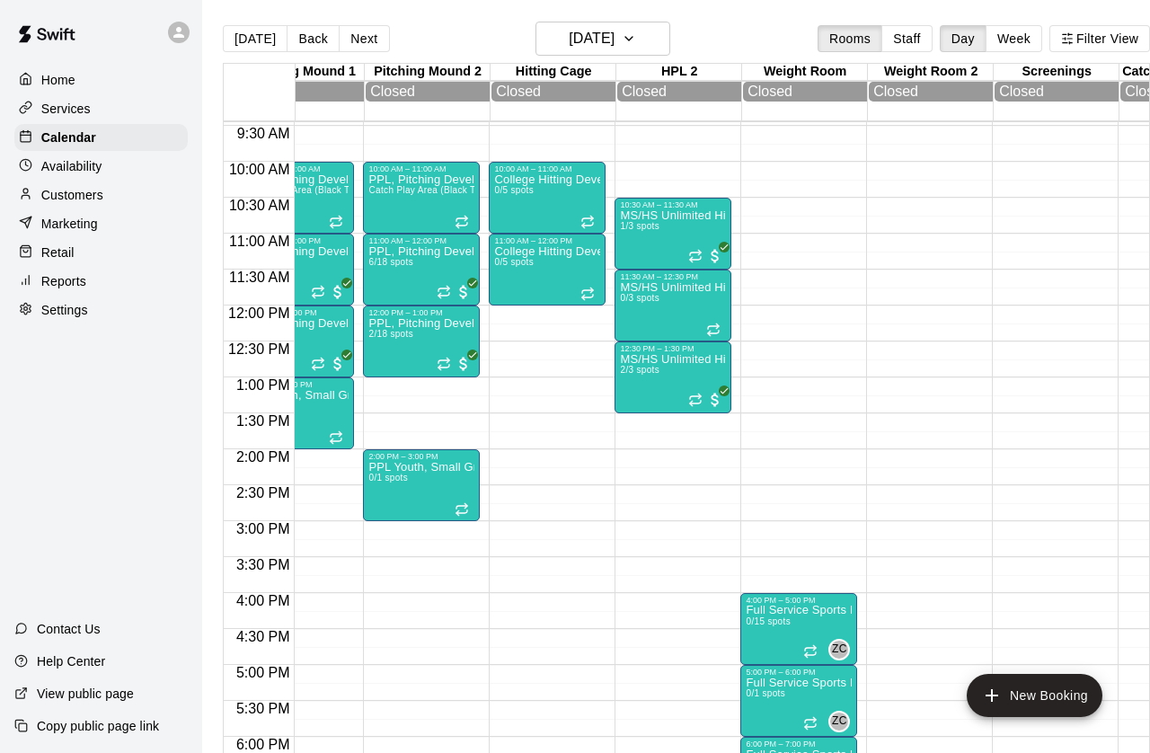
click at [598, 296] on div at bounding box center [589, 293] width 18 height 14
click at [604, 387] on icon "delete" at bounding box center [599, 392] width 13 height 16
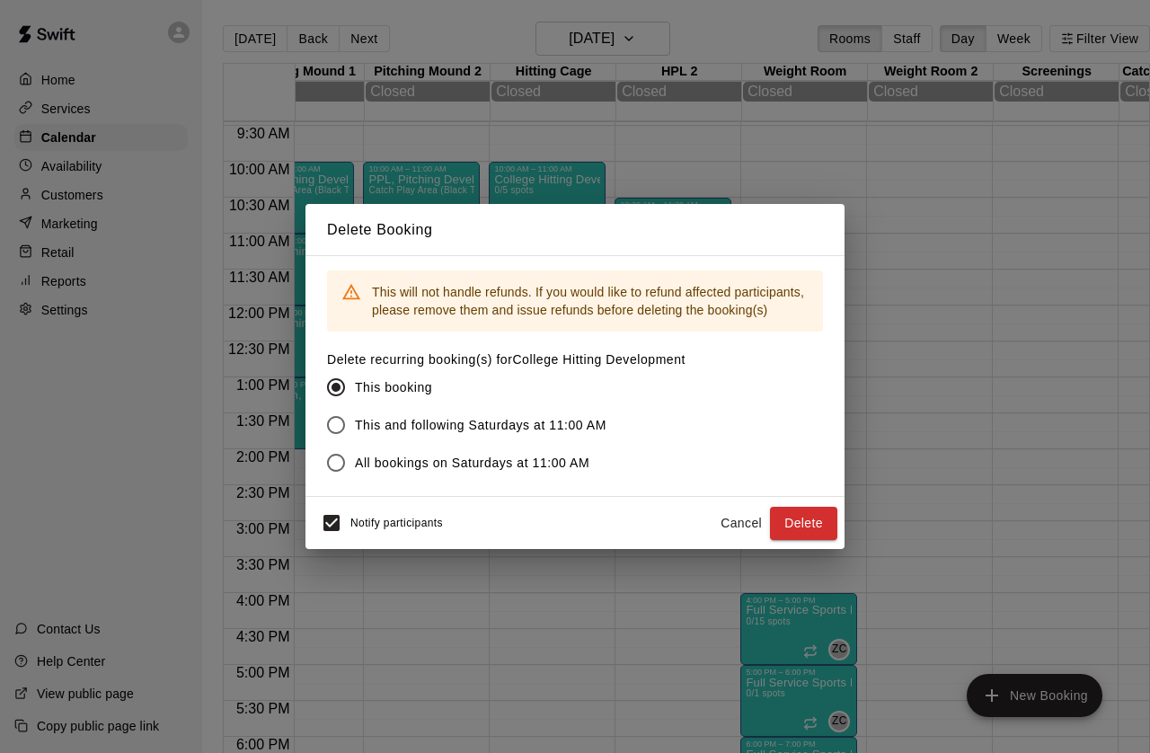
click at [805, 534] on button "Delete" at bounding box center [803, 523] width 67 height 33
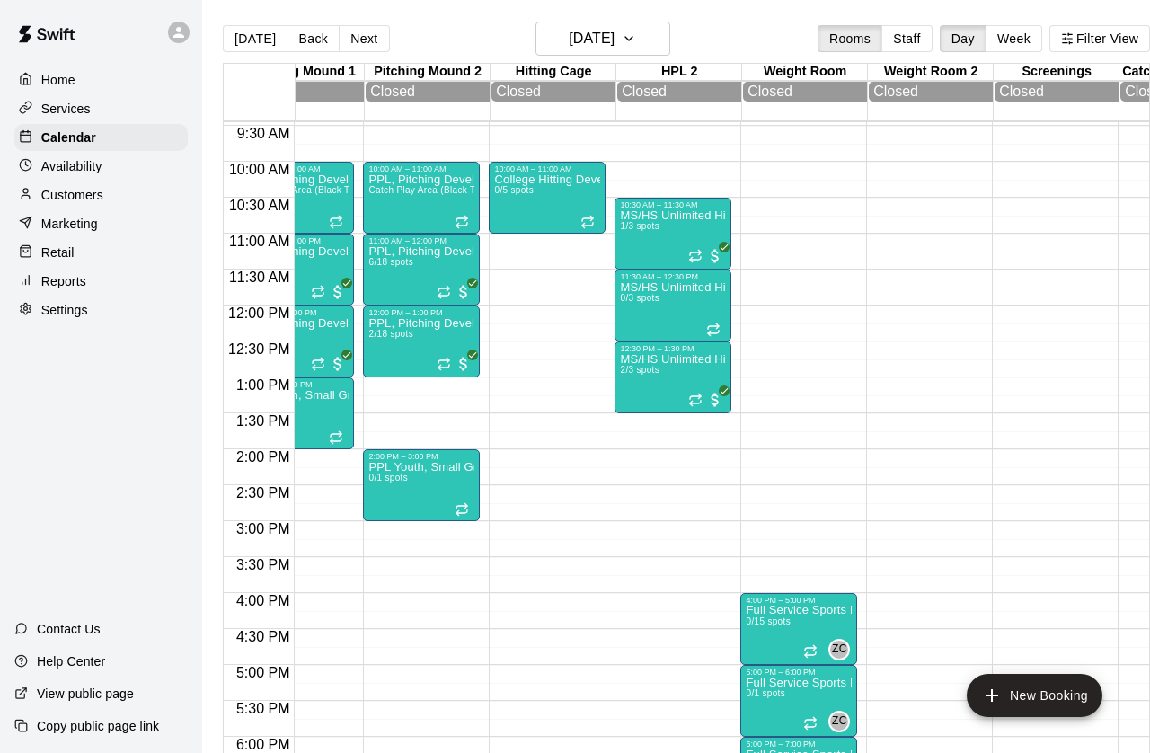
click at [702, 260] on icon "Recurring event" at bounding box center [695, 256] width 14 height 14
click at [709, 311] on img "edit" at bounding box center [707, 312] width 21 height 21
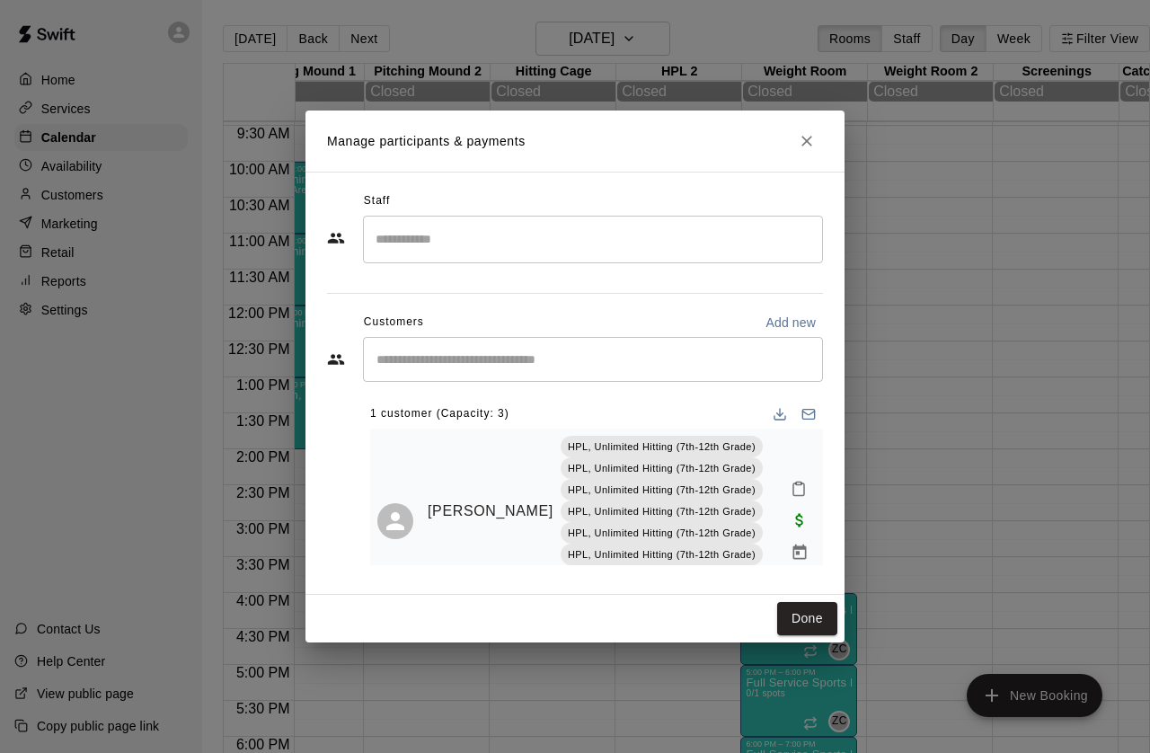
click at [806, 148] on button "Close" at bounding box center [806, 141] width 32 height 32
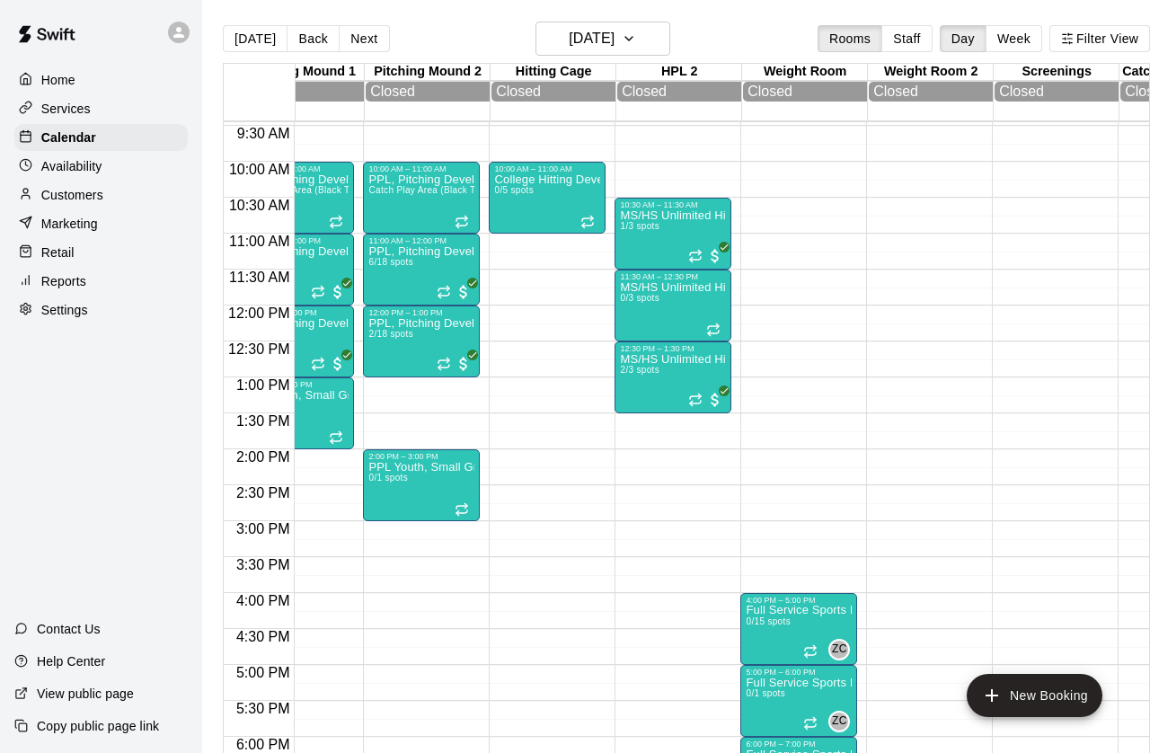
click at [704, 403] on div at bounding box center [706, 400] width 36 height 18
click at [714, 453] on img "edit" at bounding box center [707, 454] width 21 height 21
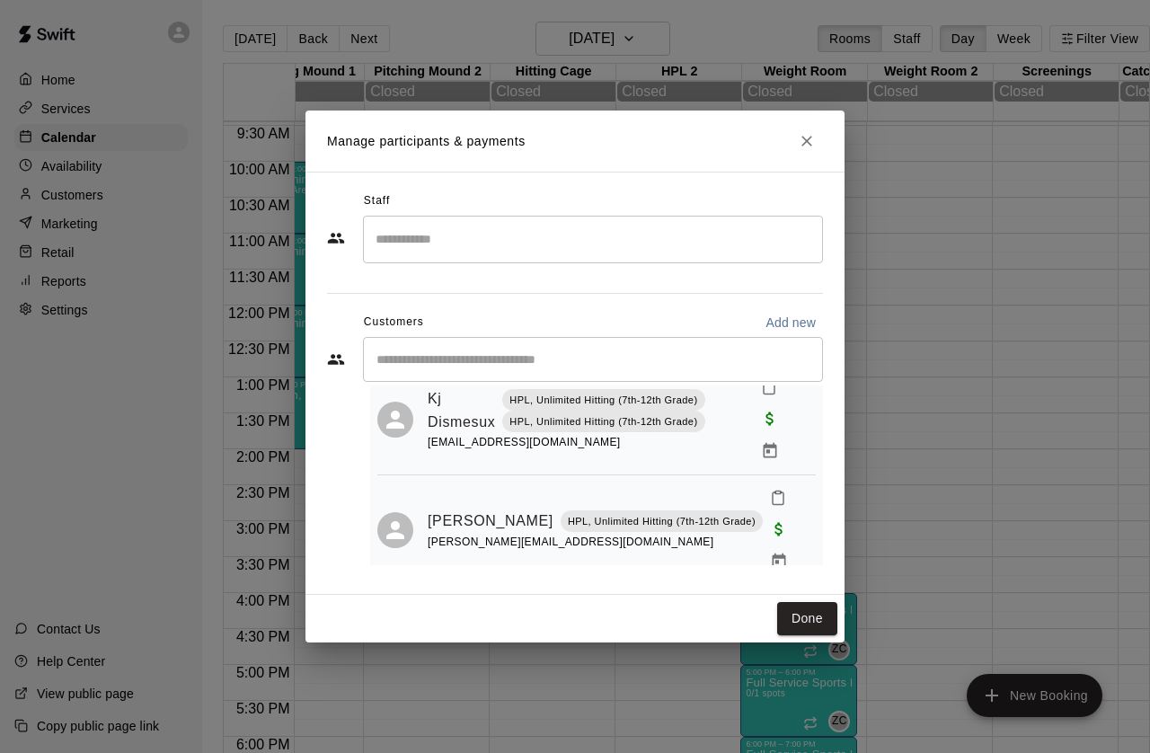
click at [815, 618] on button "Done" at bounding box center [807, 618] width 60 height 33
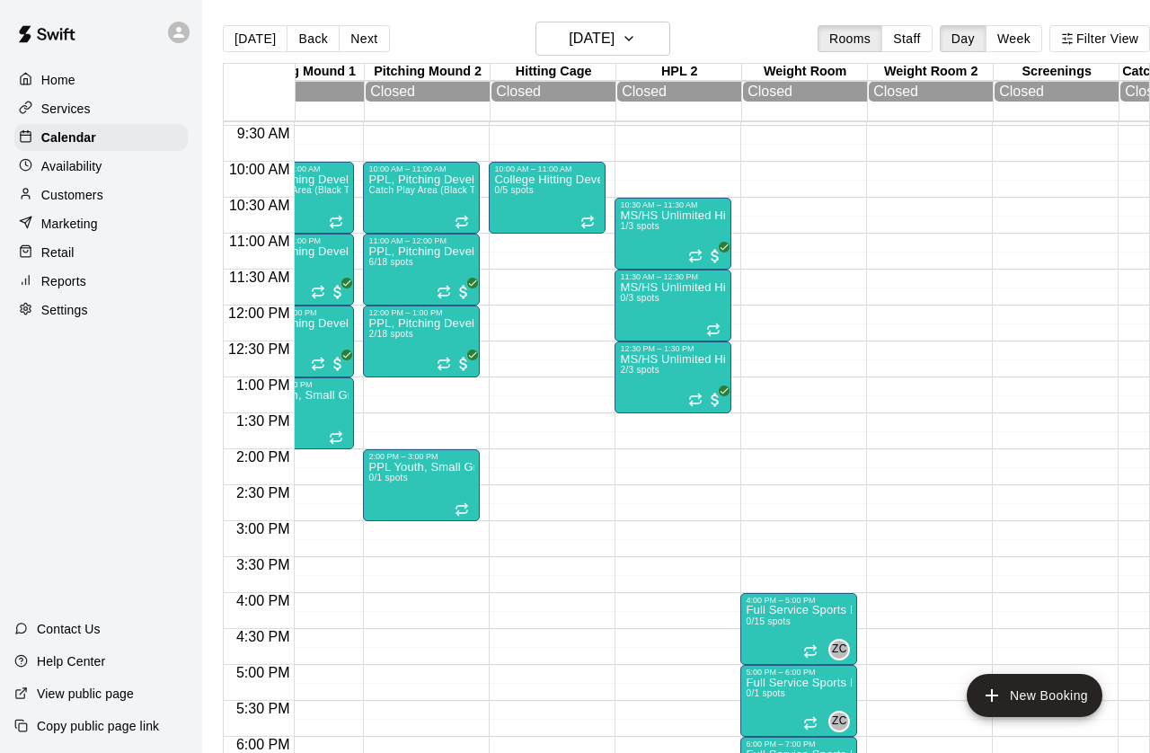
click at [374, 49] on button "Next" at bounding box center [364, 38] width 50 height 27
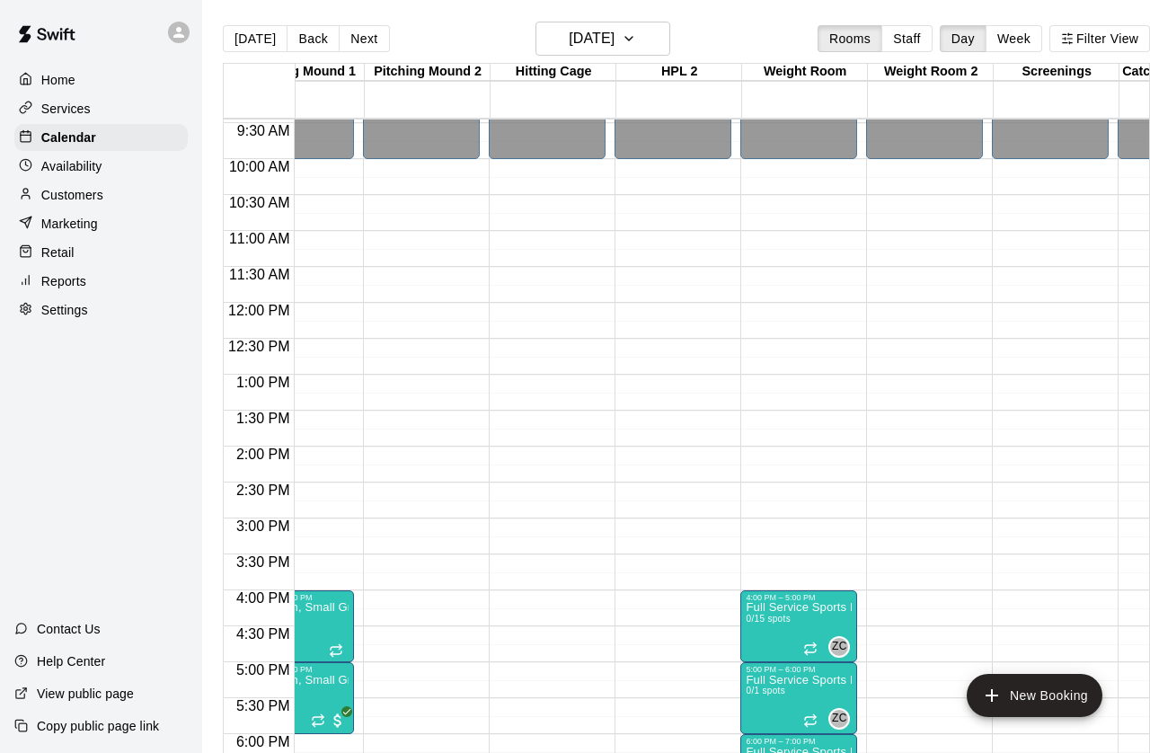
click at [375, 32] on button "Next" at bounding box center [364, 38] width 50 height 27
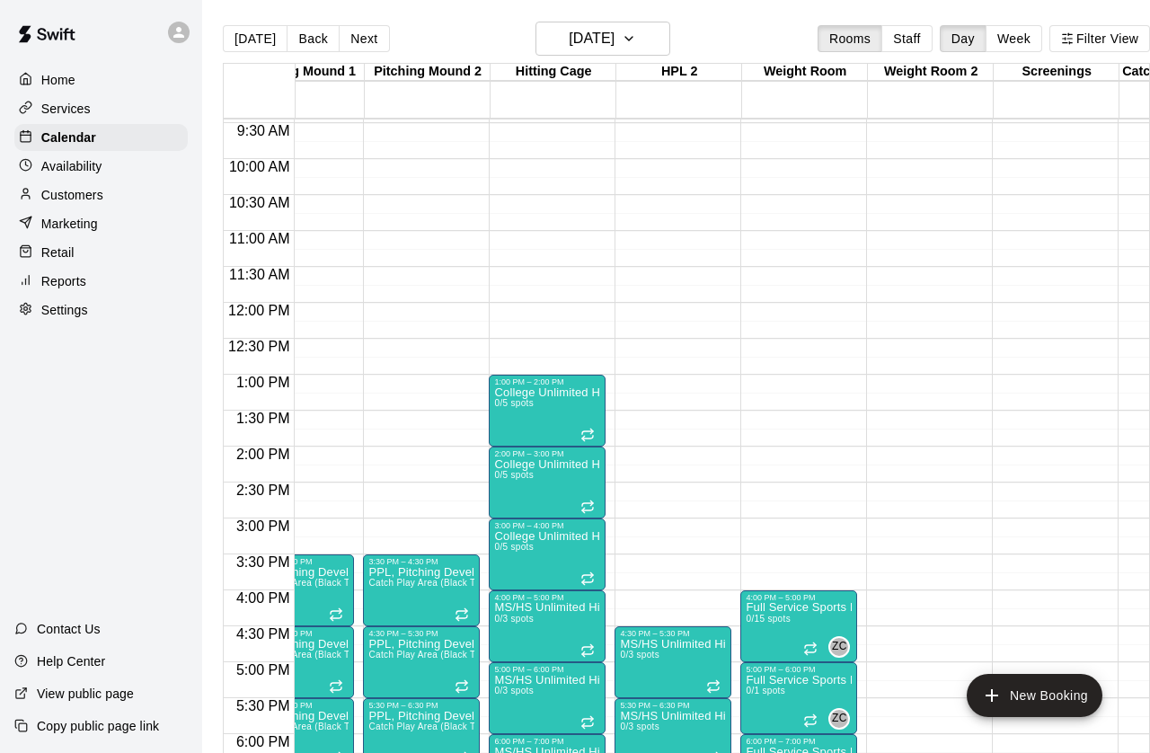
click at [380, 47] on button "Next" at bounding box center [364, 38] width 50 height 27
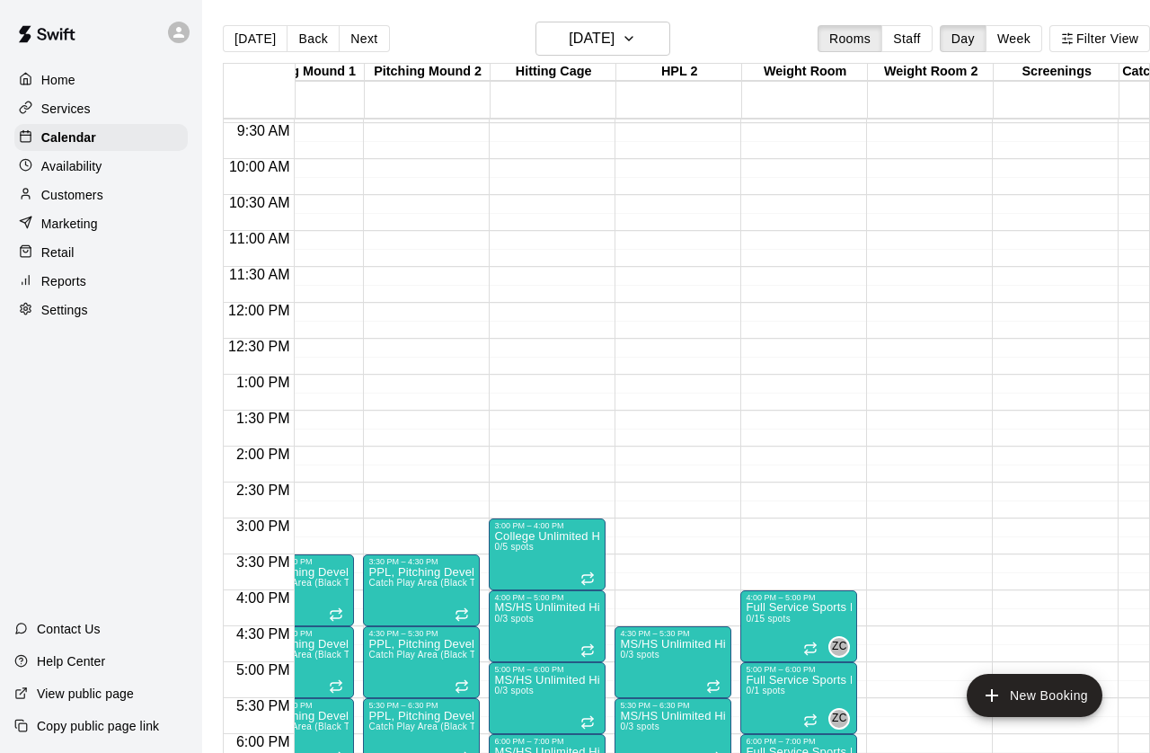
click at [317, 42] on button "Back" at bounding box center [312, 38] width 53 height 27
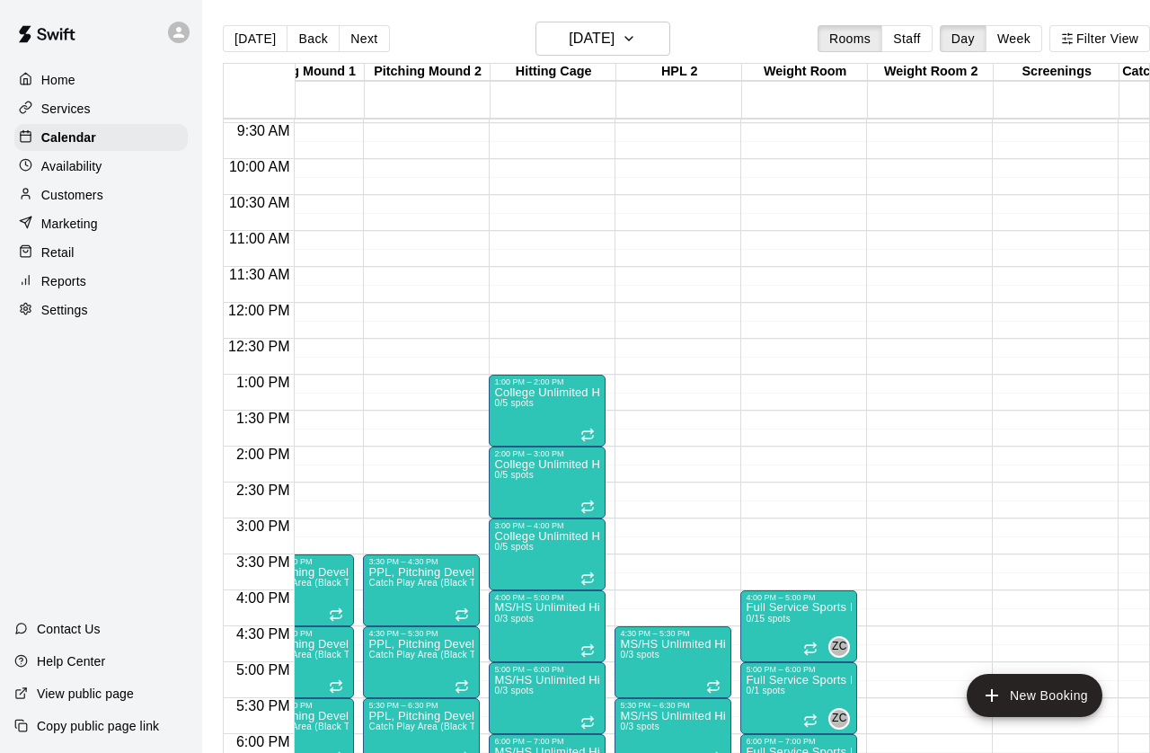
click at [595, 436] on icon "Recurring event" at bounding box center [587, 434] width 14 height 14
click at [598, 489] on img "edit" at bounding box center [599, 489] width 21 height 21
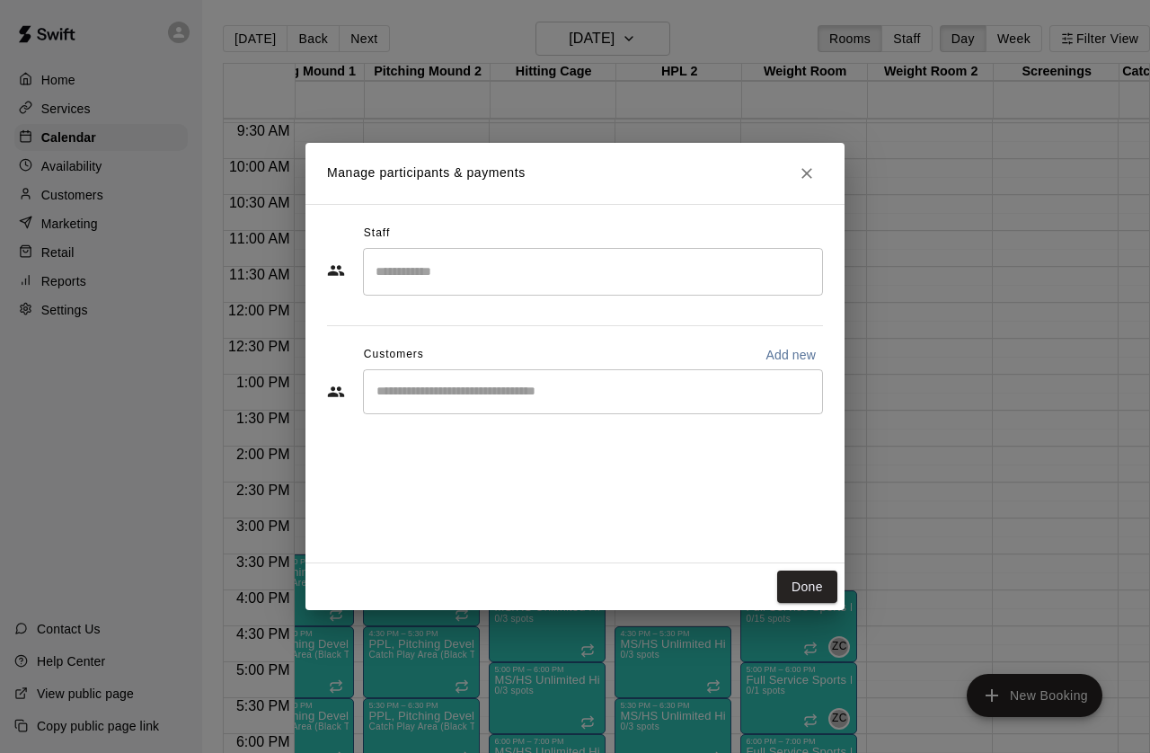
click at [809, 184] on button "Close" at bounding box center [806, 173] width 32 height 32
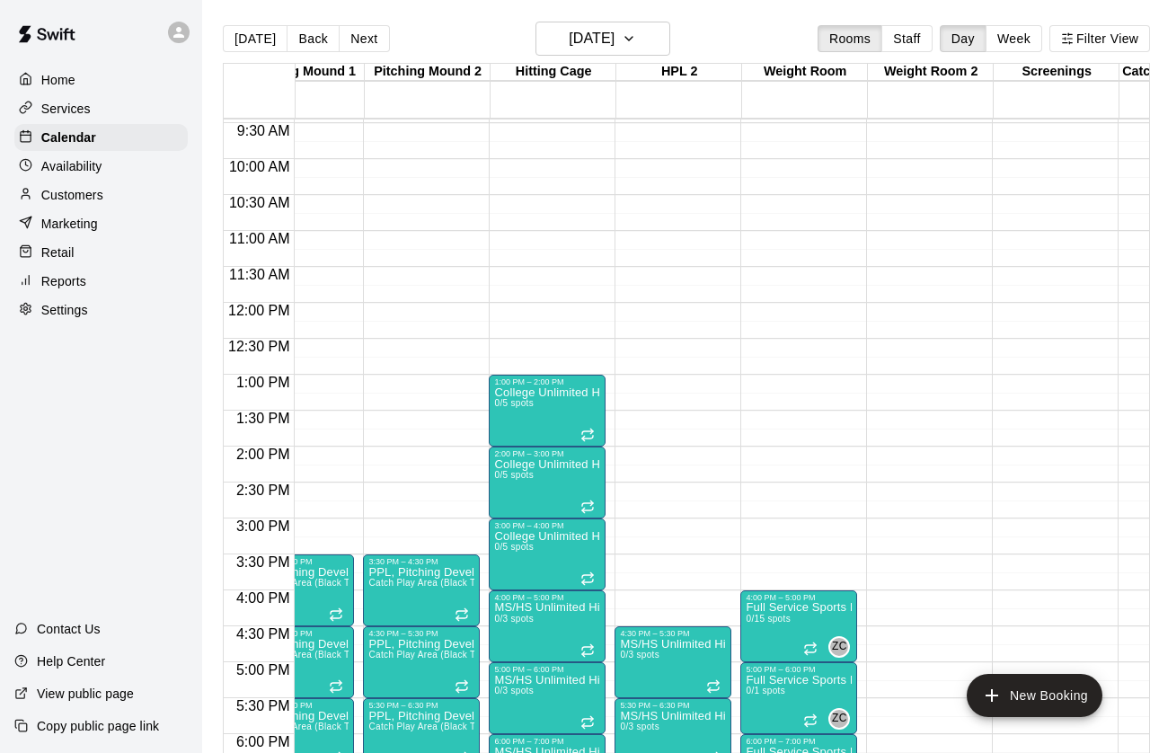
click at [592, 429] on icon "Recurring event" at bounding box center [592, 430] width 3 height 4
click at [612, 521] on button "delete" at bounding box center [610, 533] width 36 height 36
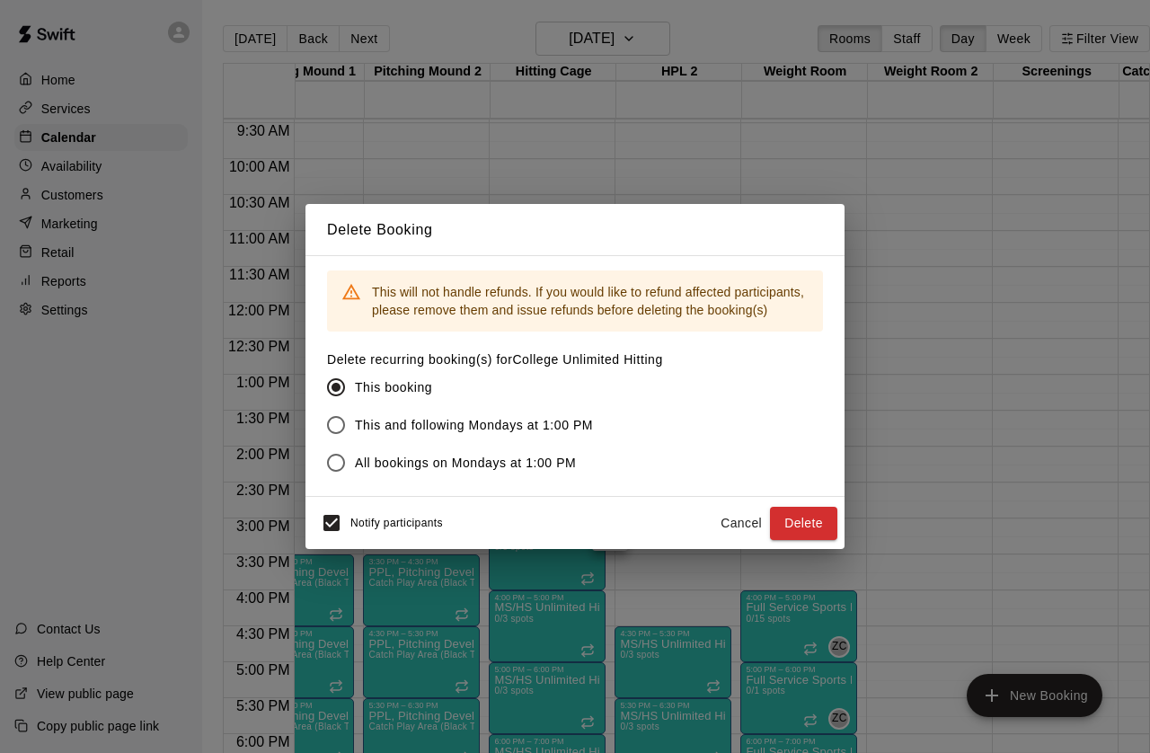
click at [590, 435] on span "This and following Mondays at 1:00 PM" at bounding box center [474, 425] width 238 height 19
click at [806, 535] on button "Delete" at bounding box center [803, 523] width 67 height 33
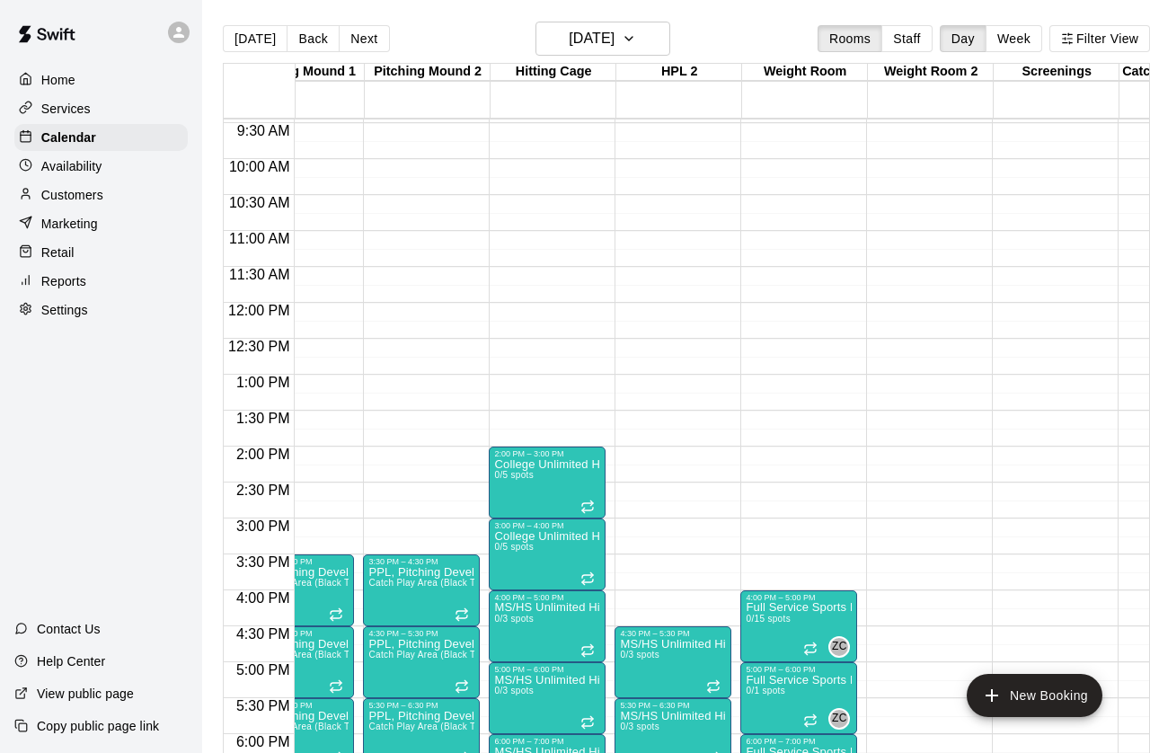
click at [592, 501] on icon "Recurring event" at bounding box center [592, 502] width 3 height 4
click at [621, 595] on button "delete" at bounding box center [610, 604] width 36 height 36
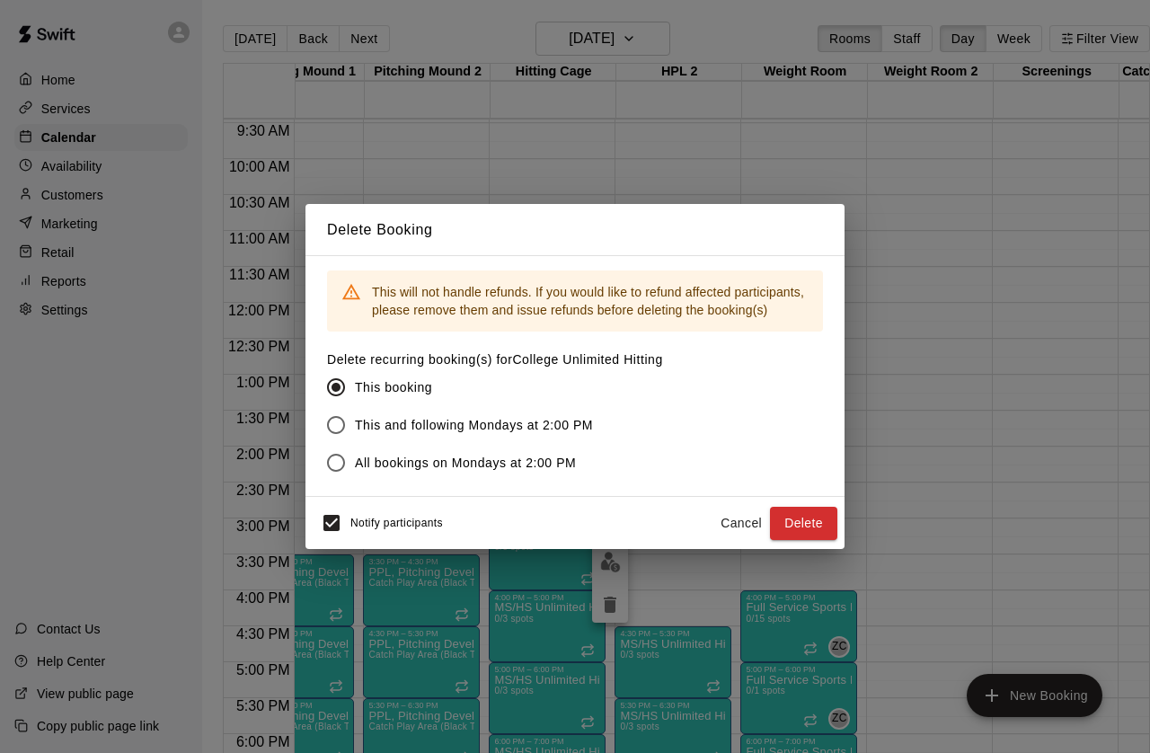
click at [595, 423] on label "This and following Mondays at 2:00 PM" at bounding box center [482, 425] width 331 height 38
click at [807, 524] on button "Delete" at bounding box center [803, 523] width 67 height 33
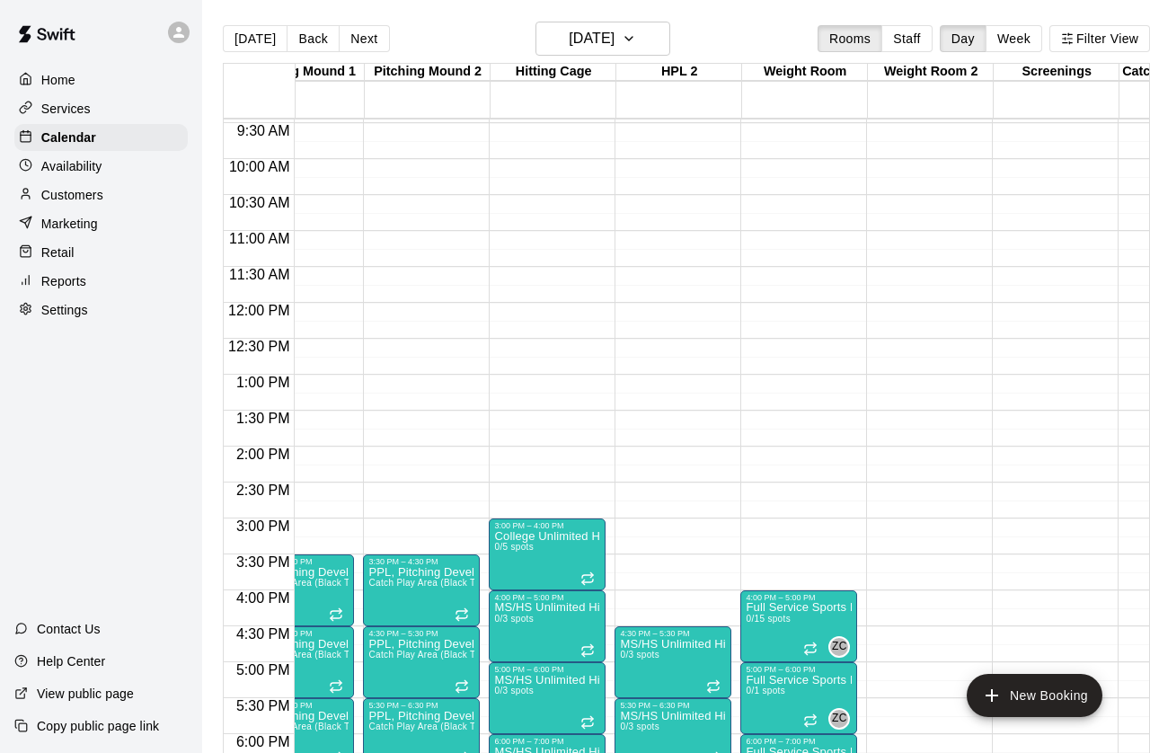
click at [369, 27] on button "Next" at bounding box center [364, 38] width 50 height 27
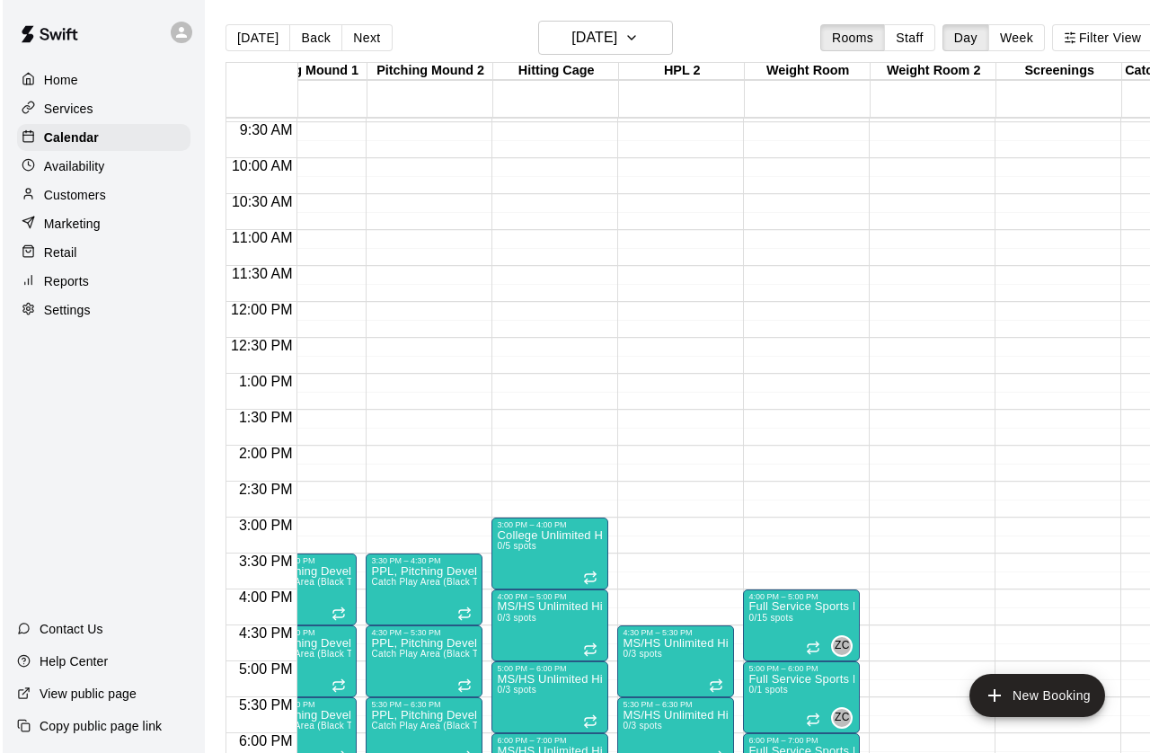
scroll to position [0, 0]
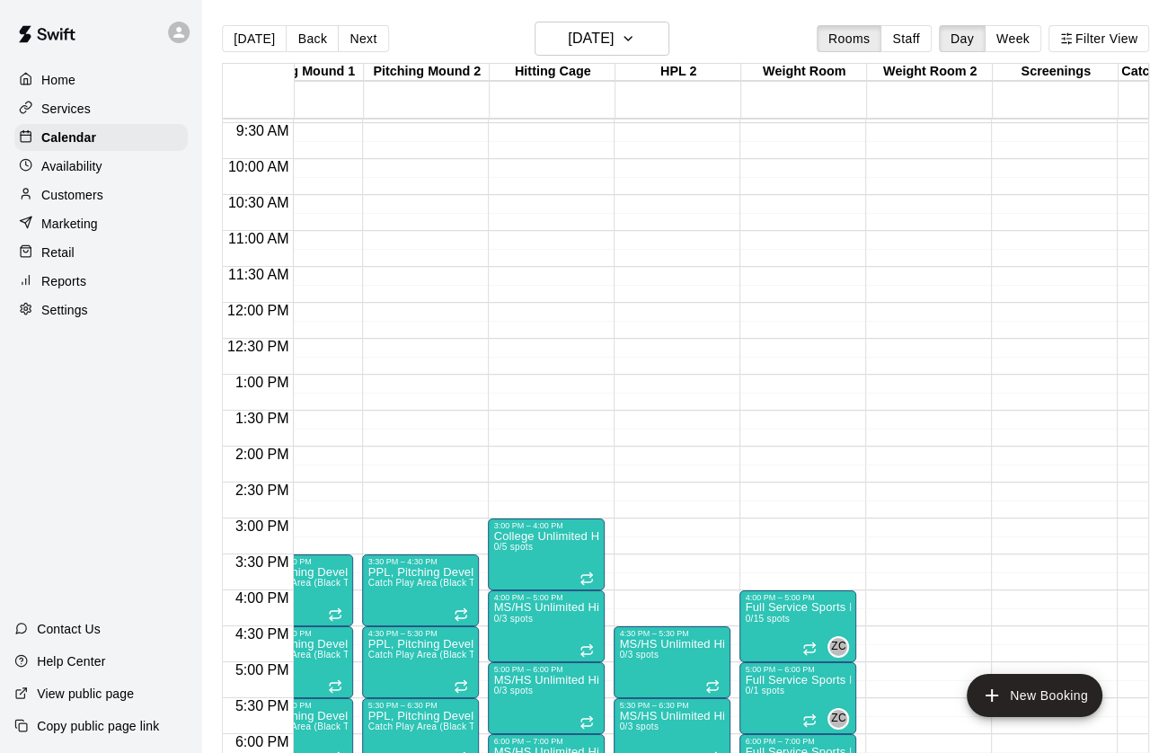
click at [372, 35] on button "Next" at bounding box center [363, 38] width 50 height 27
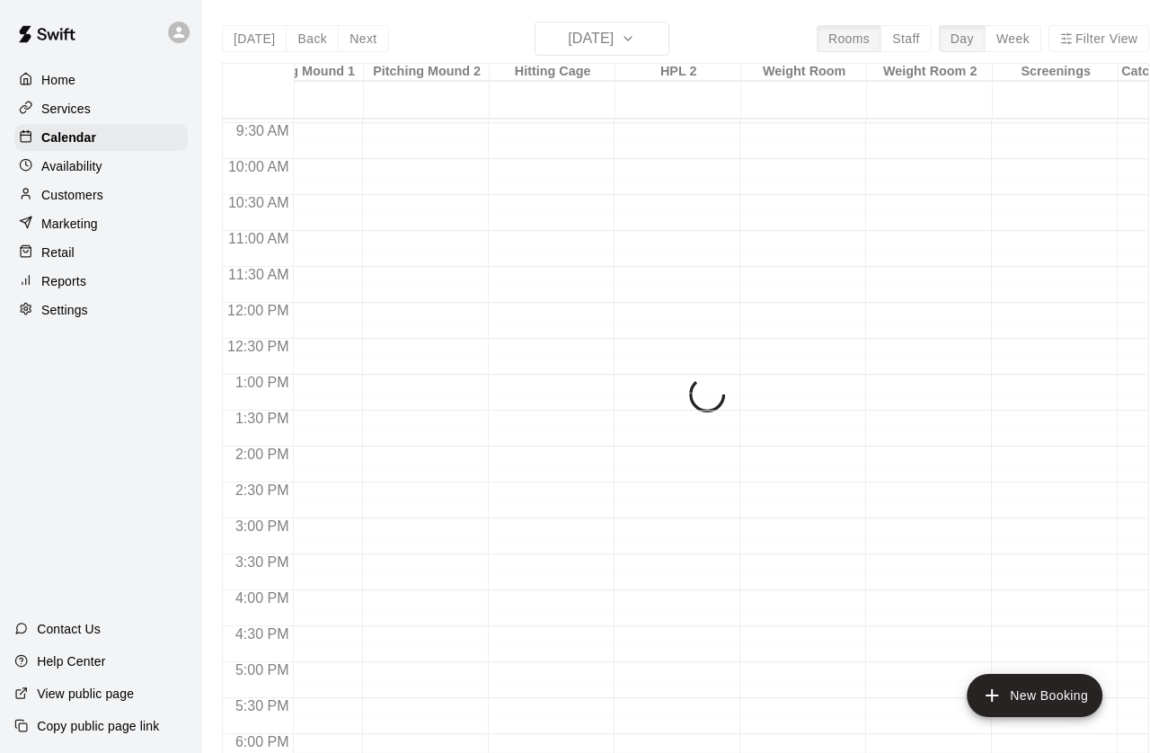
scroll to position [0, 1]
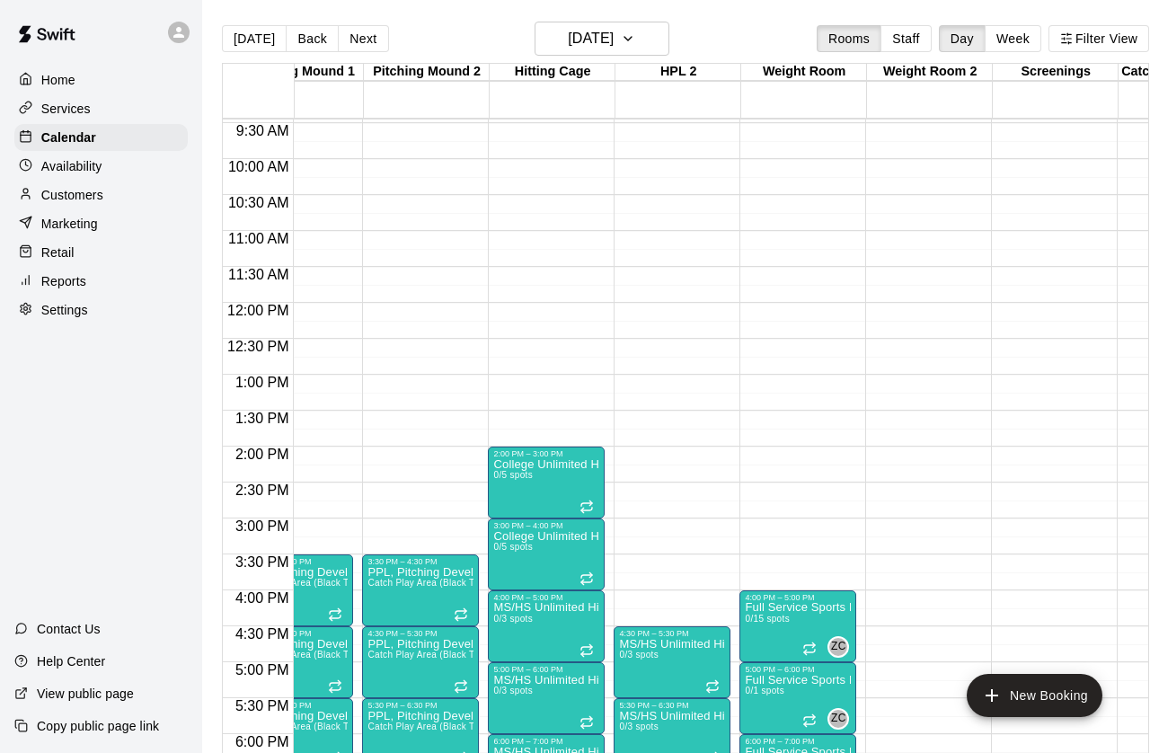
click at [595, 498] on div at bounding box center [588, 505] width 18 height 18
click at [612, 590] on button "delete" at bounding box center [598, 600] width 36 height 36
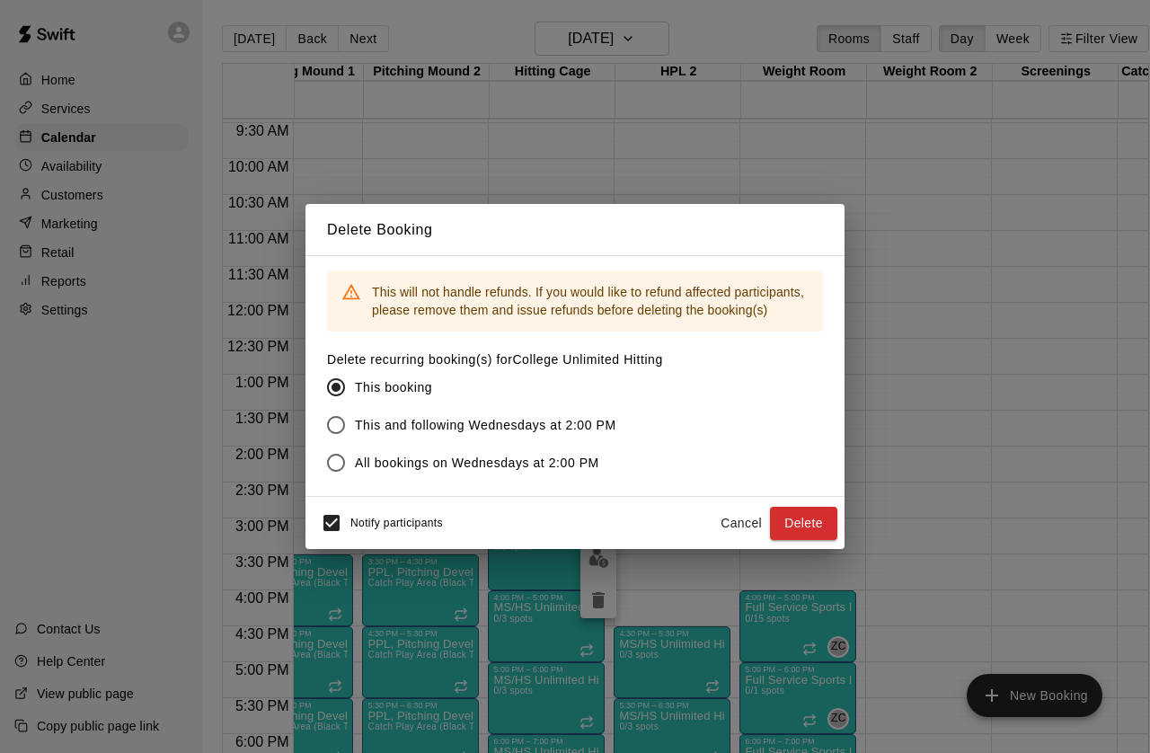
click at [545, 431] on span "This and following Wednesdays at 2:00 PM" at bounding box center [485, 425] width 261 height 19
click at [801, 528] on button "Delete" at bounding box center [803, 523] width 67 height 33
